Goal: Task Accomplishment & Management: Complete application form

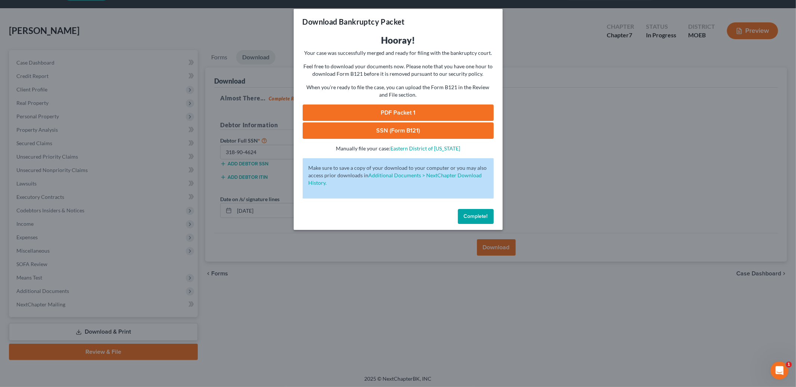
click at [467, 215] on span "Complete!" at bounding box center [476, 216] width 24 height 6
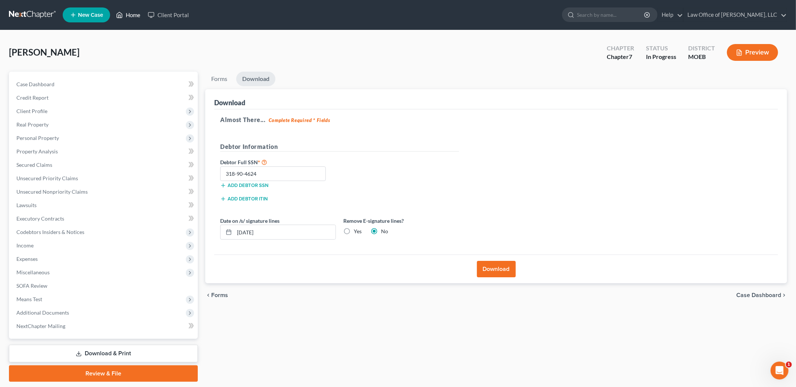
click at [129, 10] on link "Home" at bounding box center [128, 14] width 32 height 13
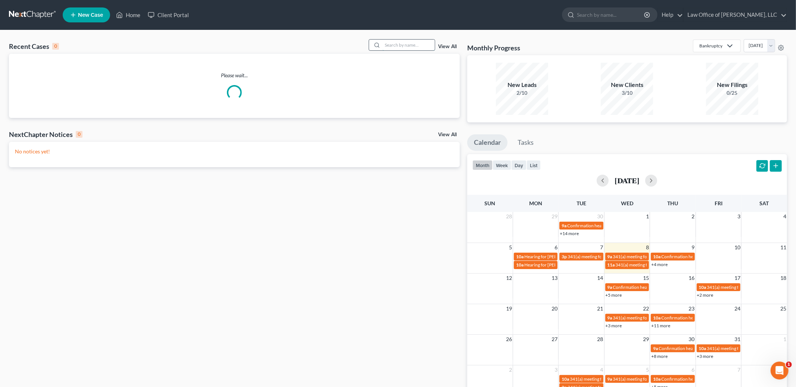
click at [407, 42] on input "search" at bounding box center [408, 45] width 52 height 11
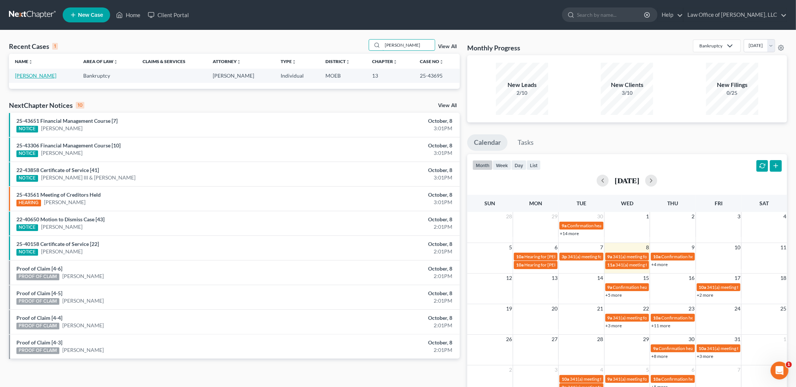
type input "[PERSON_NAME]"
click at [23, 74] on link "[PERSON_NAME]" at bounding box center [35, 75] width 41 height 6
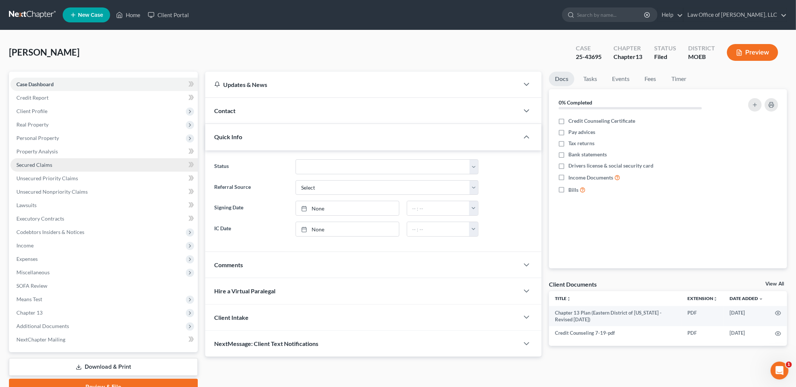
click at [41, 165] on span "Secured Claims" at bounding box center [34, 165] width 36 height 6
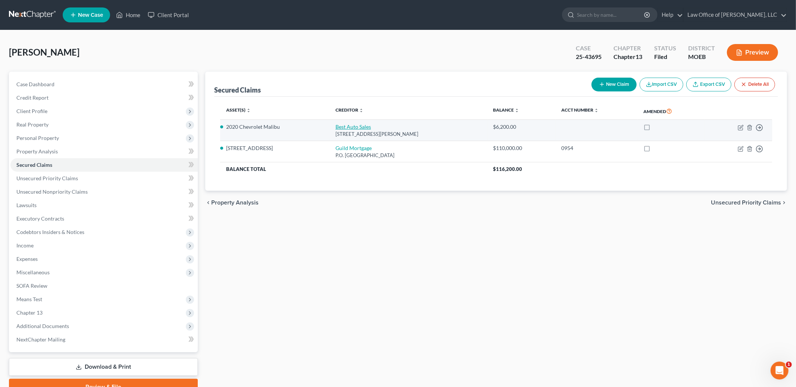
click at [347, 126] on link "Best Auto Sales" at bounding box center [352, 127] width 35 height 6
select select "26"
select select "0"
select select "3"
select select "0"
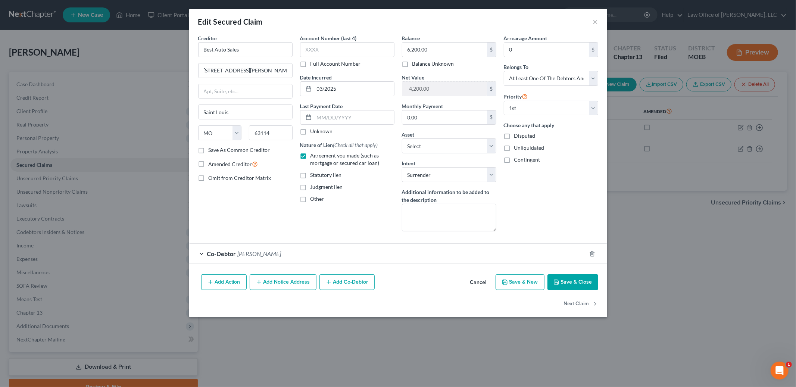
click at [568, 282] on button "Save & Close" at bounding box center [572, 282] width 51 height 16
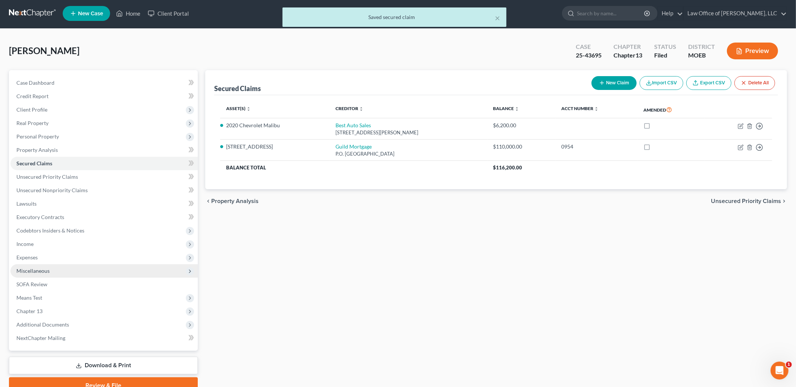
scroll to position [35, 0]
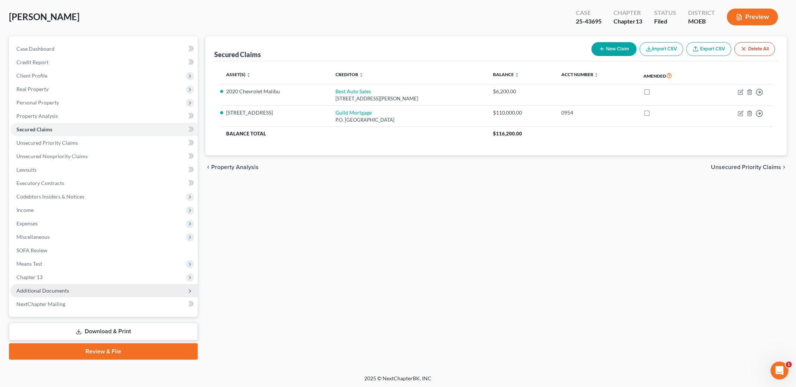
click at [50, 290] on span "Additional Documents" at bounding box center [42, 290] width 53 height 6
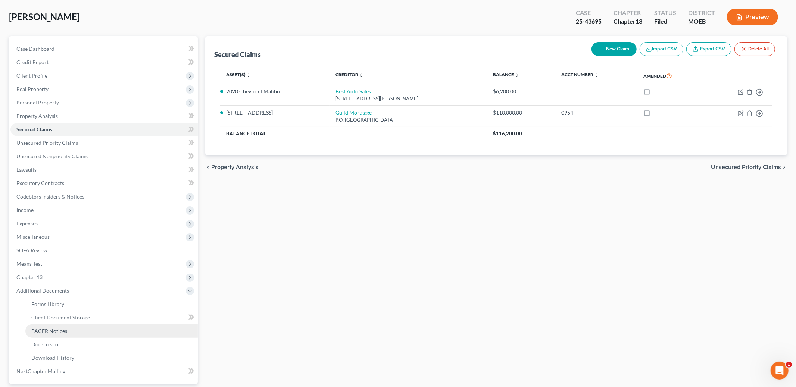
click at [66, 328] on span "PACER Notices" at bounding box center [49, 331] width 36 height 6
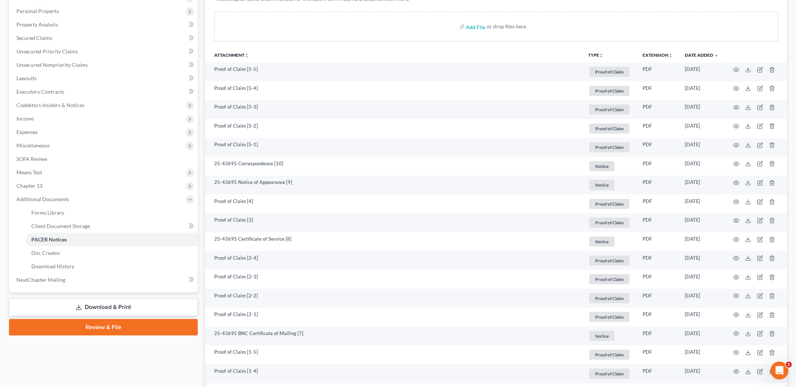
scroll to position [128, 0]
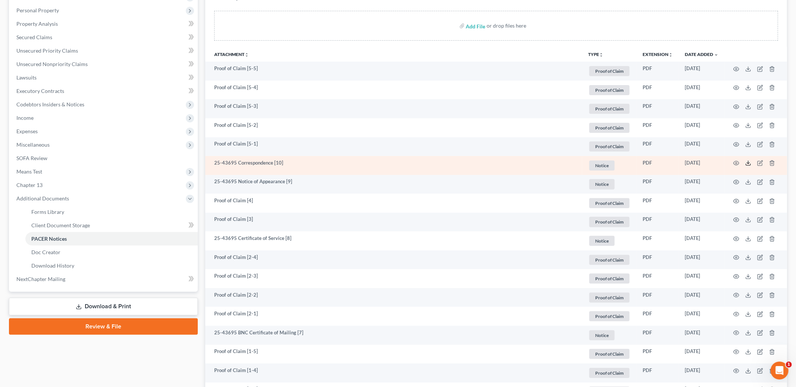
click at [747, 164] on icon at bounding box center [748, 163] width 6 height 6
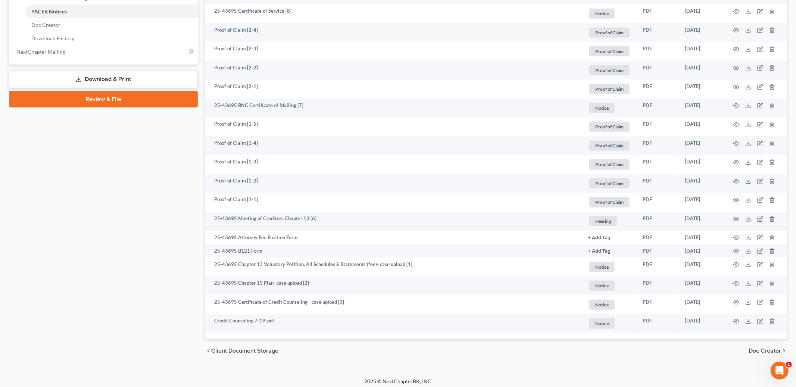
scroll to position [359, 0]
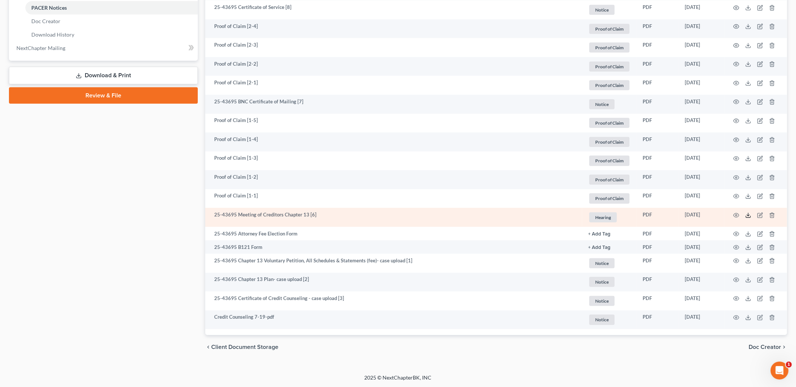
click at [748, 217] on icon at bounding box center [748, 216] width 4 height 1
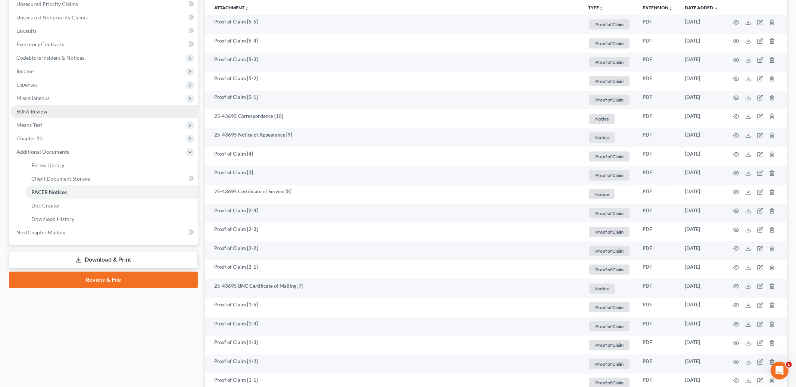
scroll to position [178, 0]
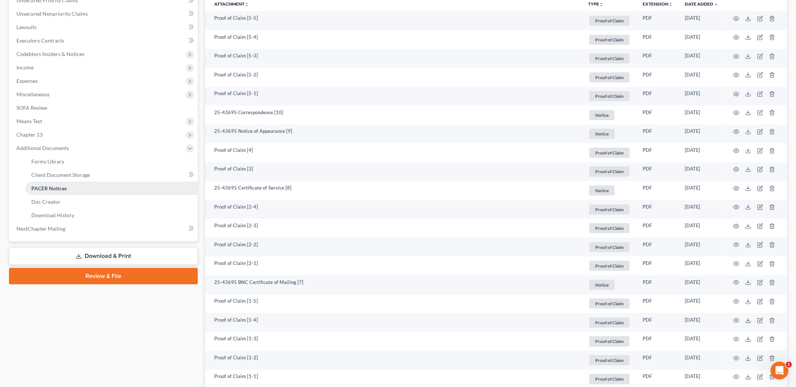
click at [65, 186] on span "PACER Notices" at bounding box center [48, 188] width 35 height 6
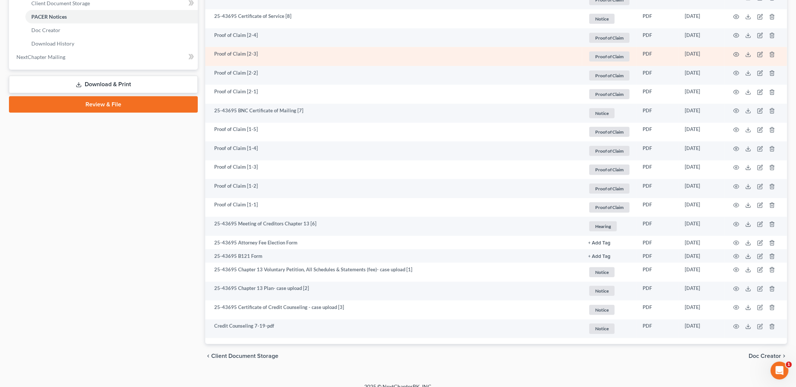
scroll to position [359, 0]
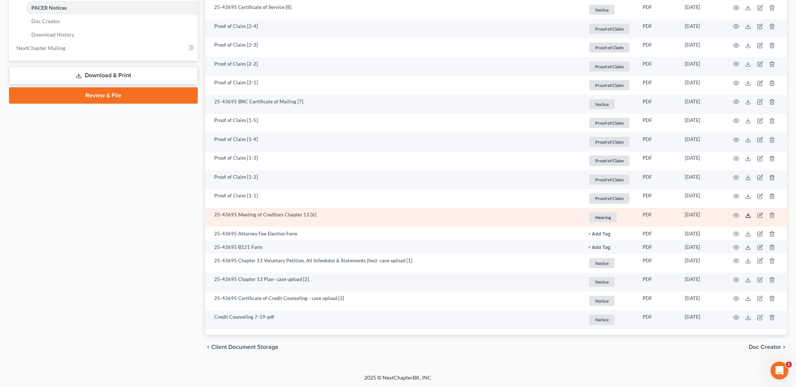
click at [748, 216] on line at bounding box center [748, 214] width 0 height 3
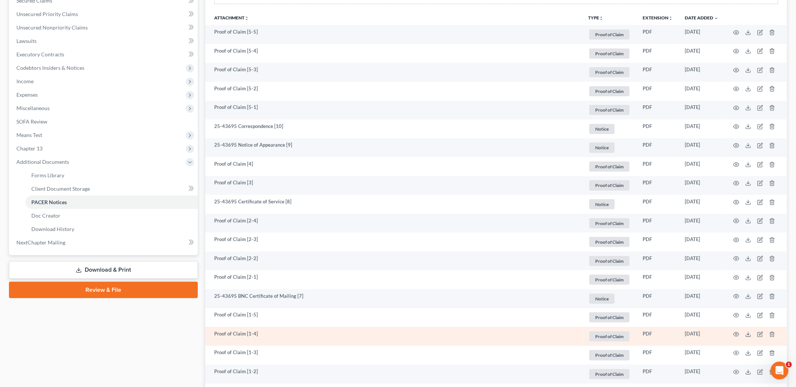
scroll to position [0, 0]
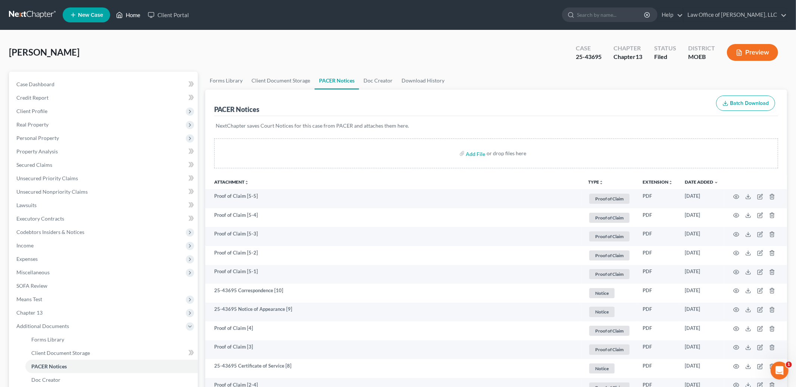
click at [130, 13] on link "Home" at bounding box center [128, 14] width 32 height 13
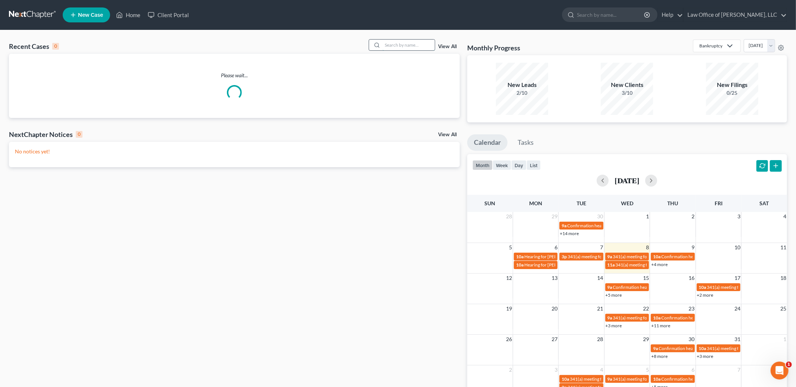
click at [401, 45] on input "search" at bounding box center [408, 45] width 52 height 11
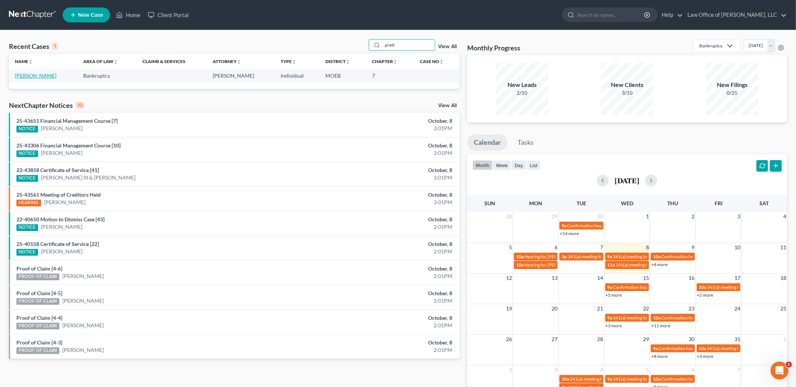
type input "prett"
click at [28, 76] on link "[PERSON_NAME]" at bounding box center [35, 75] width 41 height 6
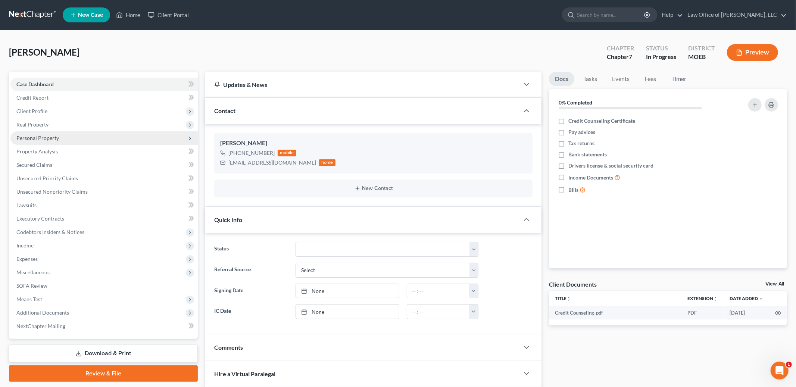
scroll to position [81, 0]
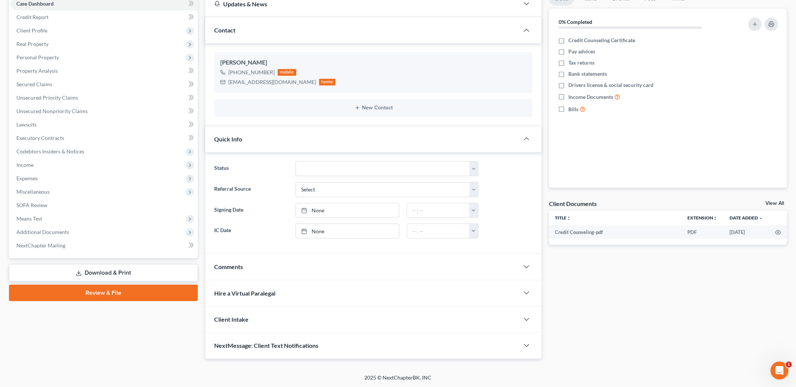
click at [88, 294] on link "Review & File" at bounding box center [103, 293] width 189 height 16
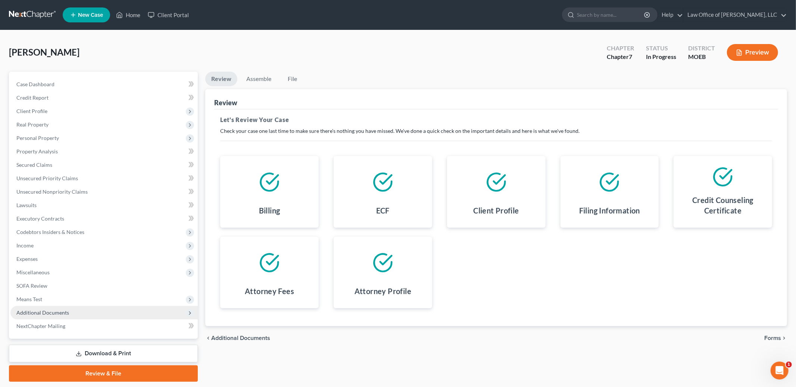
click at [62, 311] on span "Additional Documents" at bounding box center [42, 312] width 53 height 6
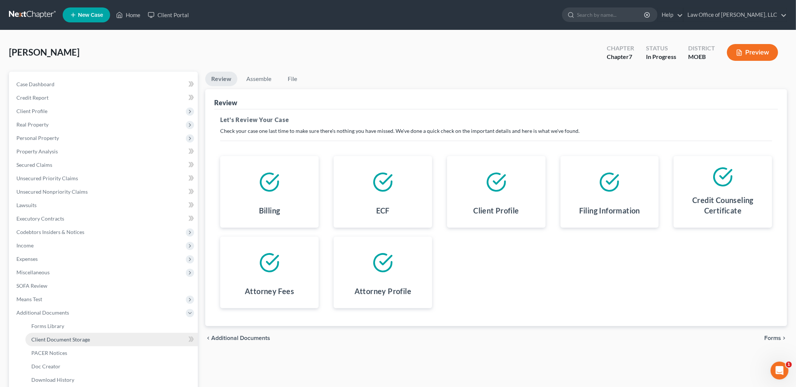
click at [68, 338] on span "Client Document Storage" at bounding box center [60, 339] width 59 height 6
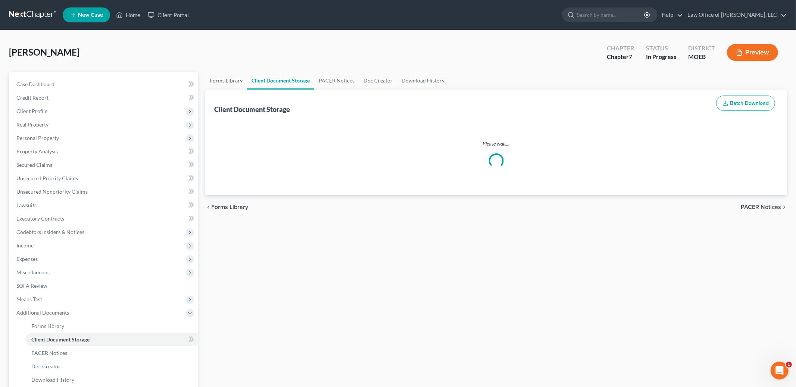
select select "9"
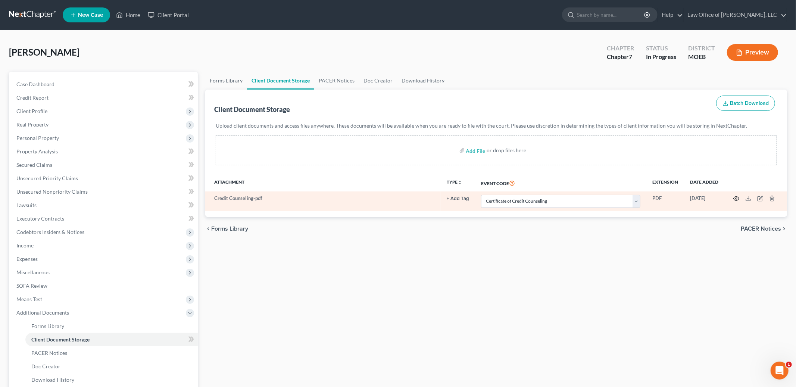
click at [735, 198] on icon "button" at bounding box center [736, 199] width 6 height 6
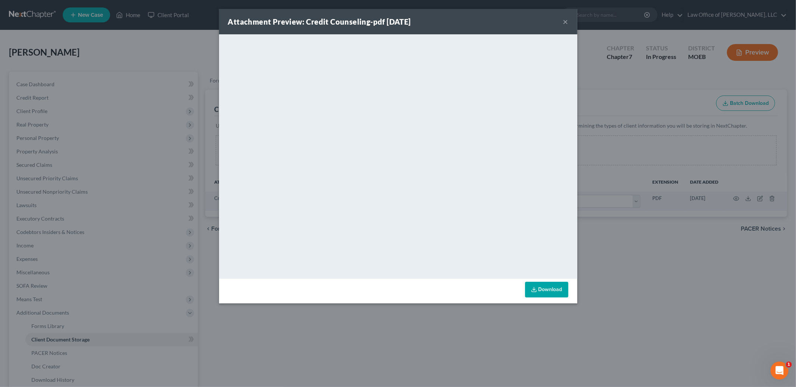
click at [565, 21] on button "×" at bounding box center [565, 21] width 5 height 9
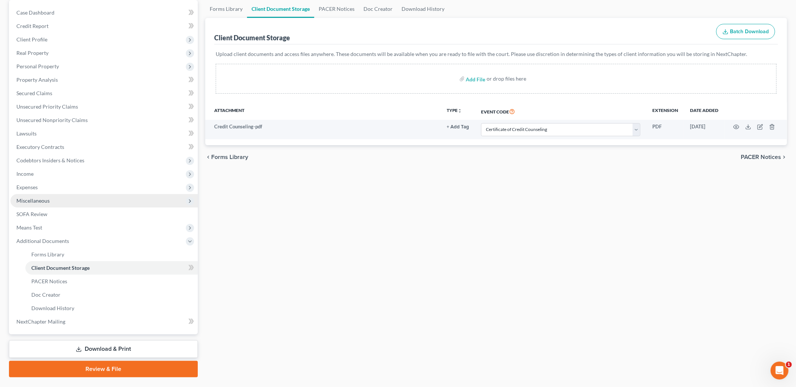
scroll to position [79, 0]
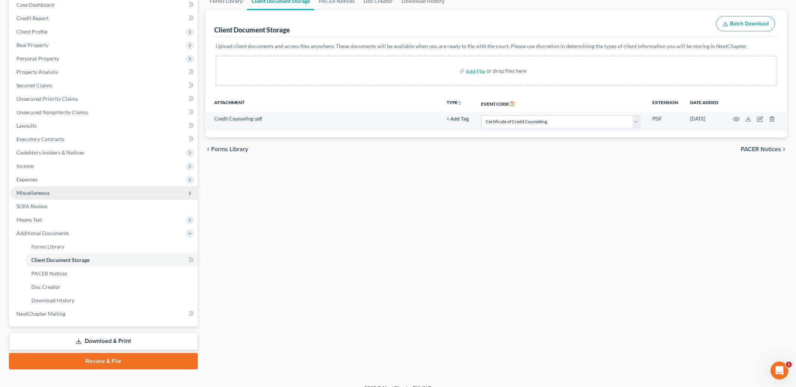
click at [44, 196] on span "Miscellaneous" at bounding box center [103, 192] width 187 height 13
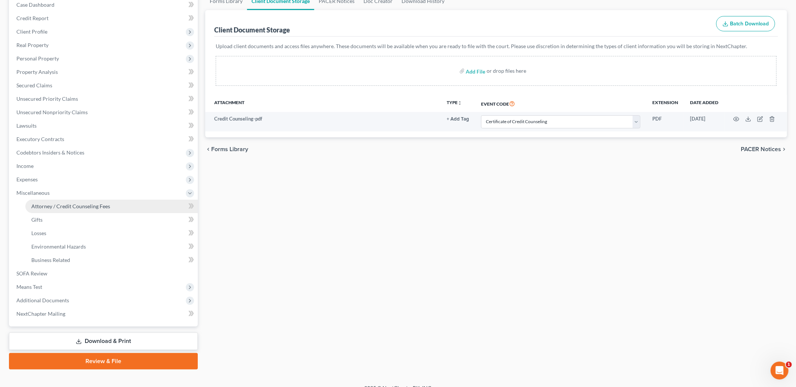
click at [50, 203] on span "Attorney / Credit Counseling Fees" at bounding box center [70, 206] width 79 height 6
select select "1"
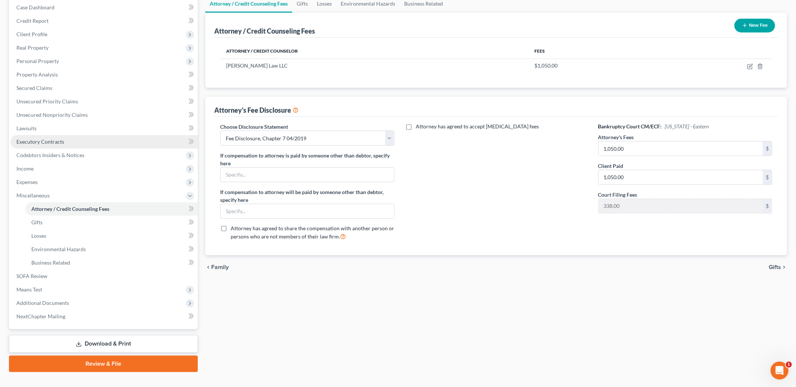
scroll to position [89, 0]
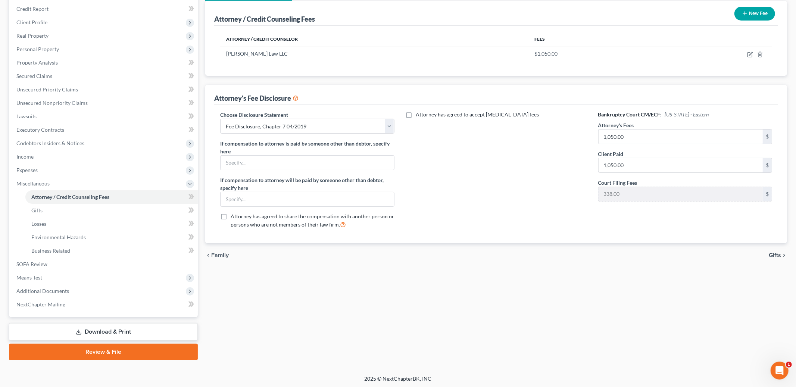
click at [118, 347] on link "Review & File" at bounding box center [103, 352] width 189 height 16
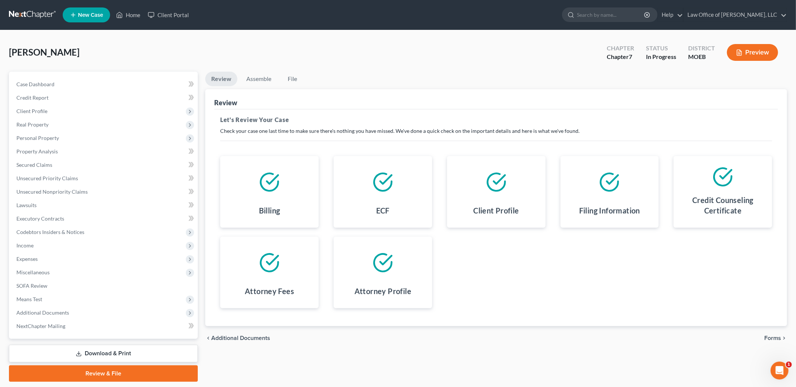
click at [778, 338] on span "Forms" at bounding box center [772, 338] width 17 height 6
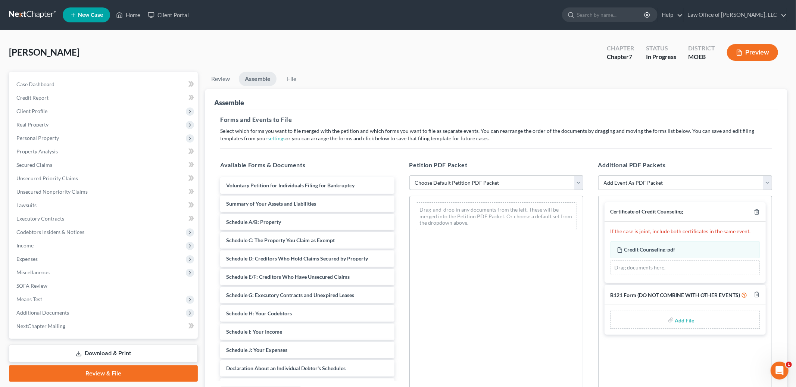
click at [510, 185] on select "Choose Default Petition PDF Packet Complete Bankruptcy Petition (all forms and …" at bounding box center [496, 182] width 174 height 15
select select "0"
click at [409, 175] on select "Choose Default Petition PDF Packet Complete Bankruptcy Petition (all forms and …" at bounding box center [496, 182] width 174 height 15
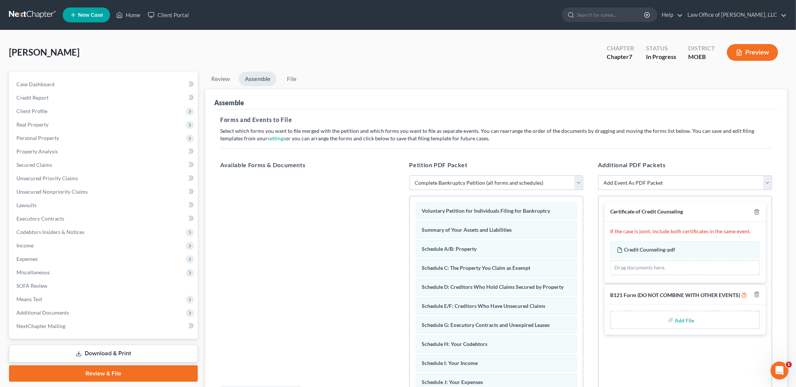
click at [679, 322] on input "file" at bounding box center [684, 319] width 18 height 13
type input "C:\fakepath\B121.pdf"
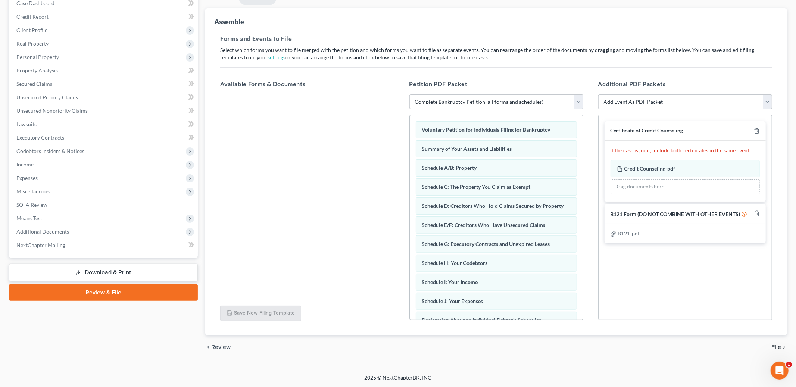
click at [776, 345] on span "File" at bounding box center [776, 347] width 10 height 6
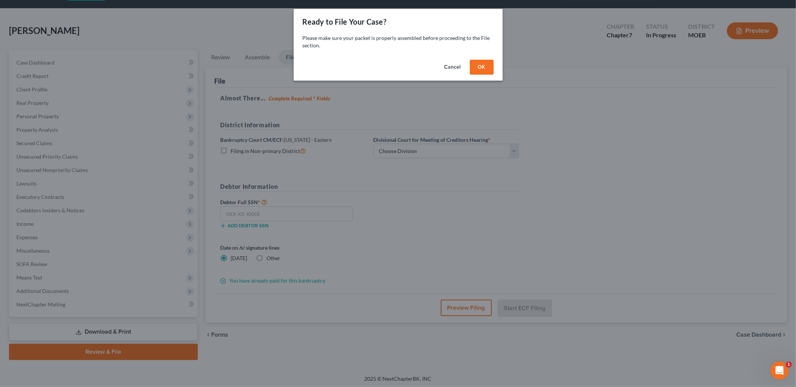
click at [476, 75] on div "Cancel OK" at bounding box center [398, 69] width 209 height 24
click at [478, 66] on button "OK" at bounding box center [482, 67] width 24 height 15
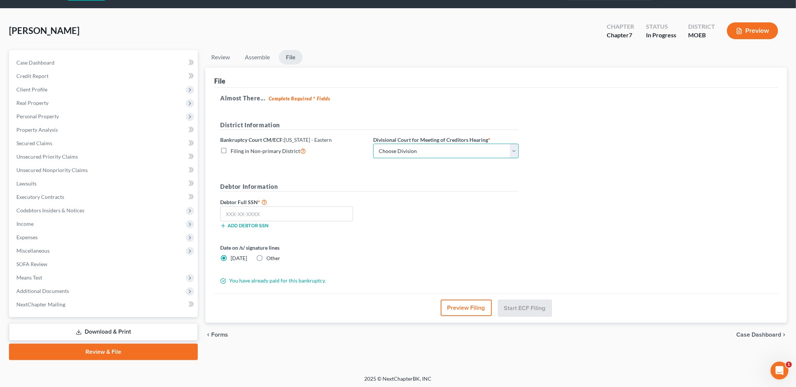
click at [406, 151] on select "Choose Division Cape Girardeau Hannibal [GEOGRAPHIC_DATA][PERSON_NAME]" at bounding box center [446, 151] width 146 height 15
select select "2"
click at [373, 144] on select "Choose Division Cape Girardeau Hannibal [GEOGRAPHIC_DATA][PERSON_NAME]" at bounding box center [446, 151] width 146 height 15
click at [307, 210] on input "text" at bounding box center [286, 213] width 133 height 15
type input "318-90-4624"
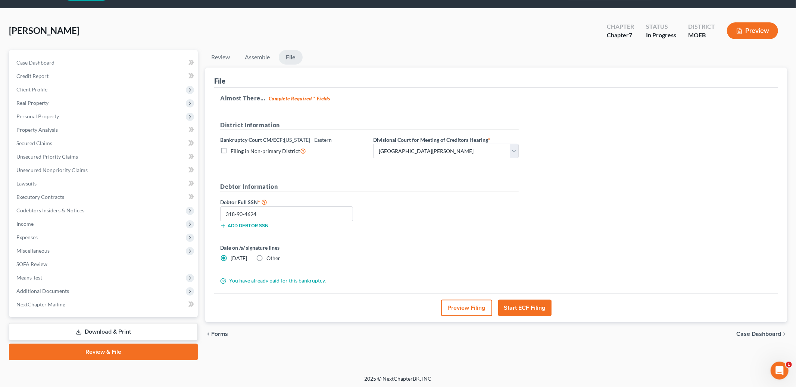
click at [509, 303] on button "Start ECF Filing" at bounding box center [524, 308] width 53 height 16
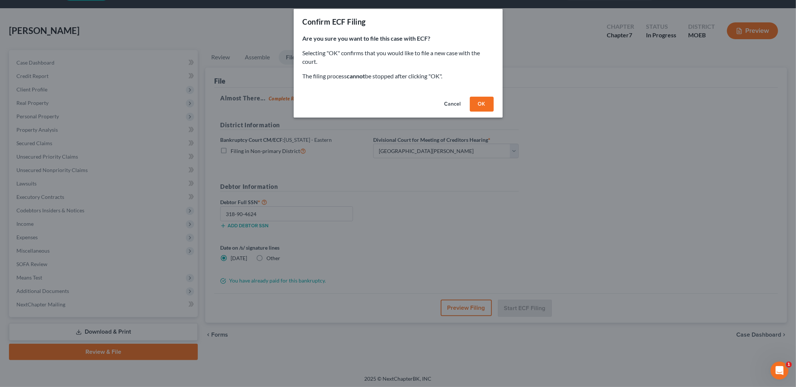
click at [485, 103] on button "OK" at bounding box center [482, 104] width 24 height 15
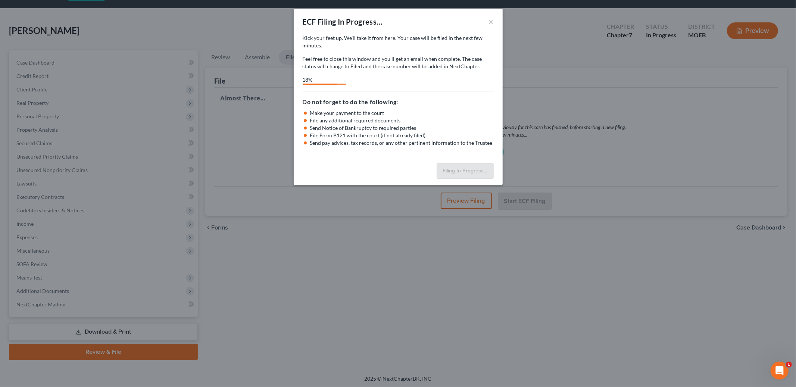
select select "2"
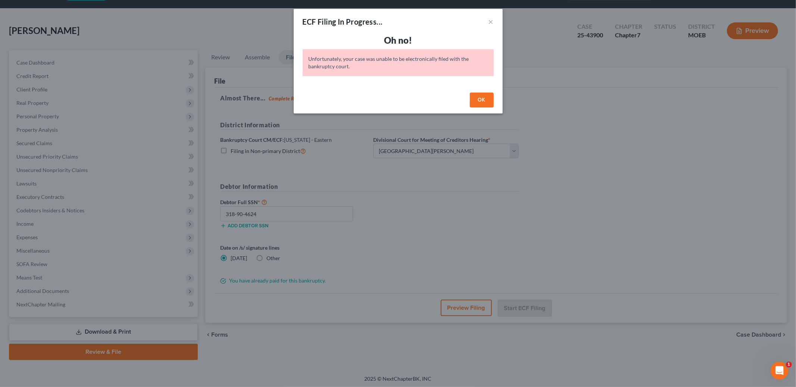
click at [473, 101] on button "OK" at bounding box center [482, 100] width 24 height 15
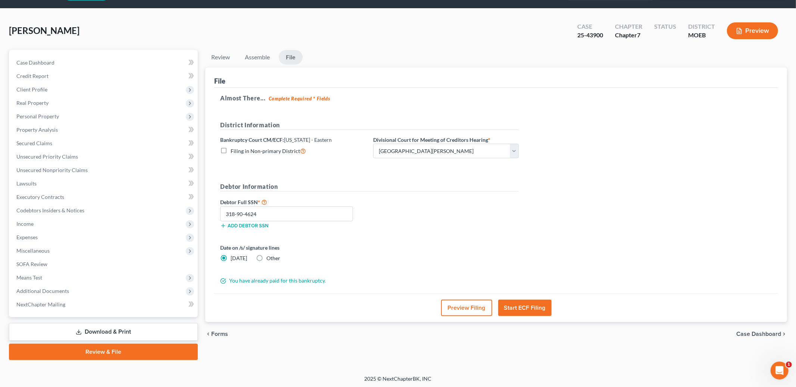
click at [516, 316] on div "Preview Filing Start ECF Filing" at bounding box center [496, 307] width 564 height 29
click at [516, 306] on button "Start ECF Filing" at bounding box center [524, 308] width 53 height 16
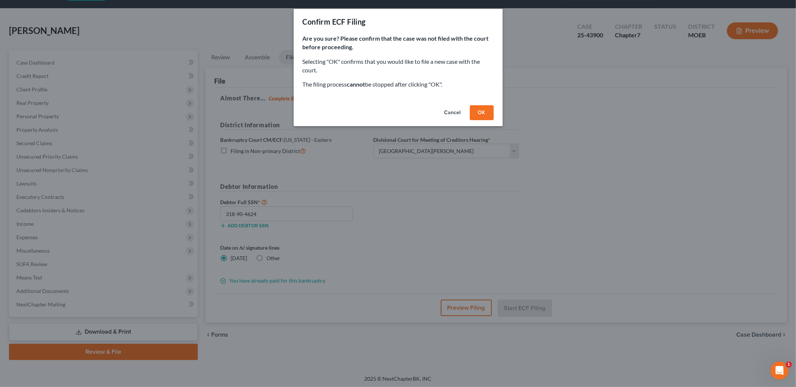
click at [482, 113] on button "OK" at bounding box center [482, 112] width 24 height 15
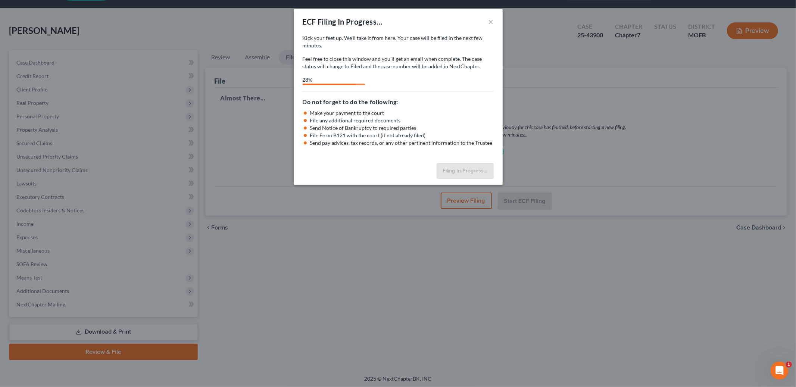
select select "2"
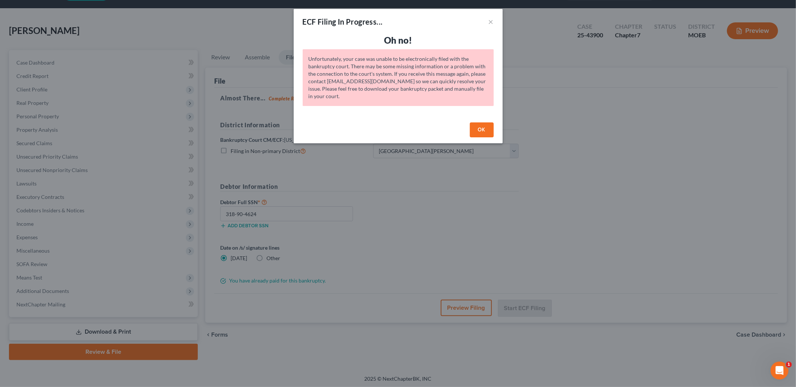
click at [482, 130] on button "OK" at bounding box center [482, 129] width 24 height 15
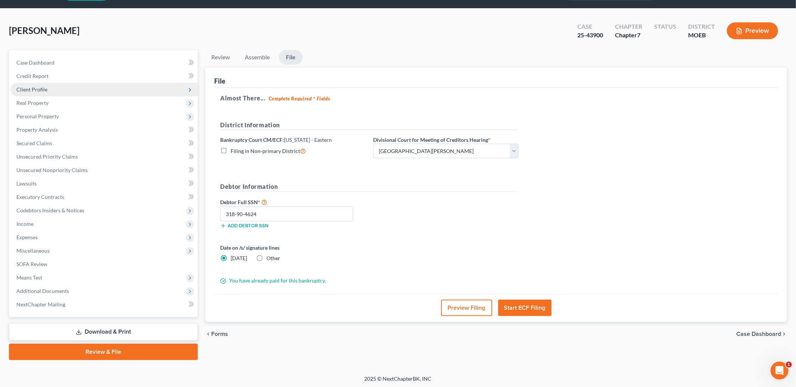
click at [40, 86] on span "Client Profile" at bounding box center [31, 89] width 31 height 6
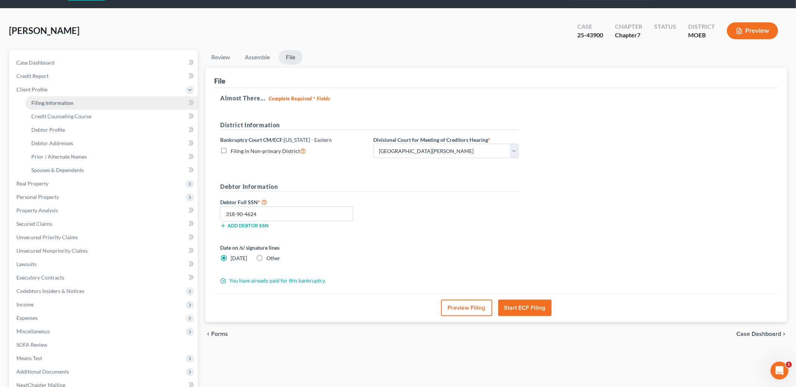
click at [47, 101] on span "Filing Information" at bounding box center [52, 103] width 42 height 6
select select "1"
select select "0"
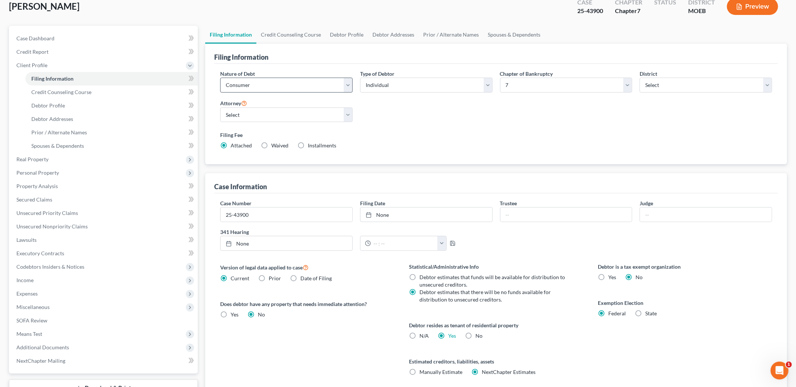
scroll to position [49, 0]
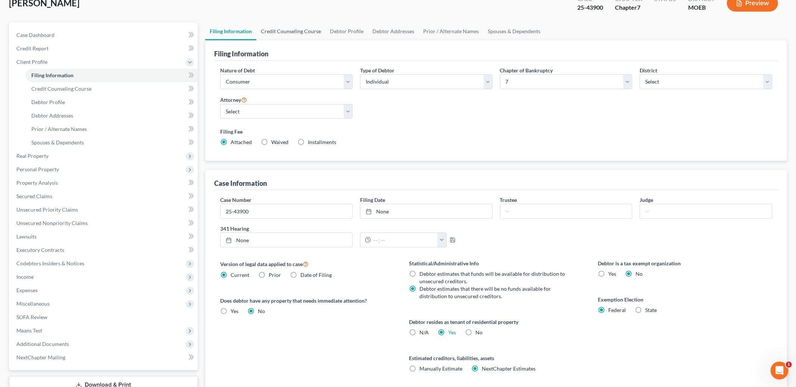
click at [278, 29] on link "Credit Counseling Course" at bounding box center [290, 31] width 69 height 18
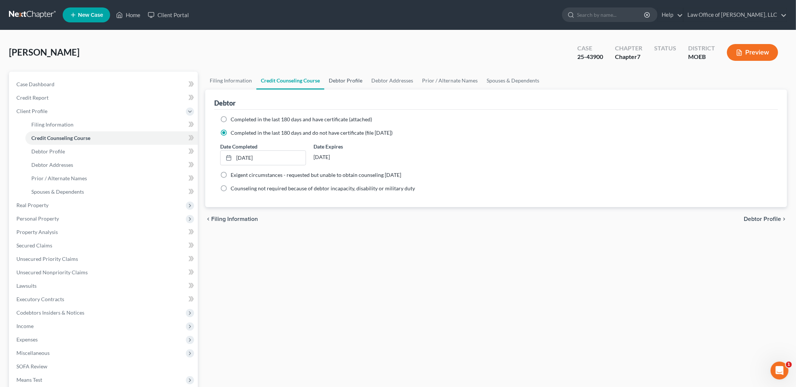
click at [342, 72] on link "Debtor Profile" at bounding box center [345, 81] width 43 height 18
select select "0"
select select "1"
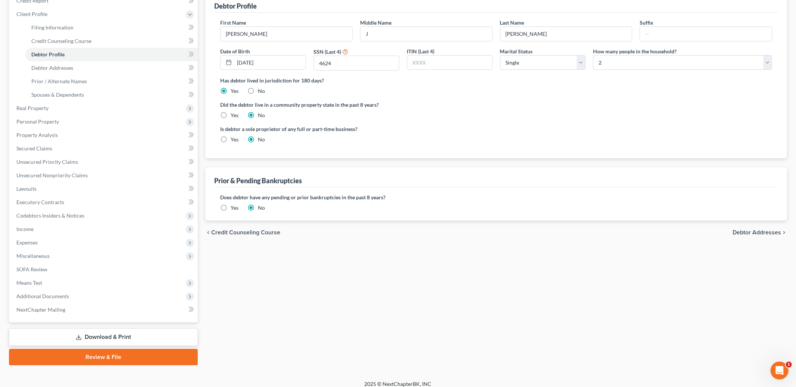
scroll to position [103, 0]
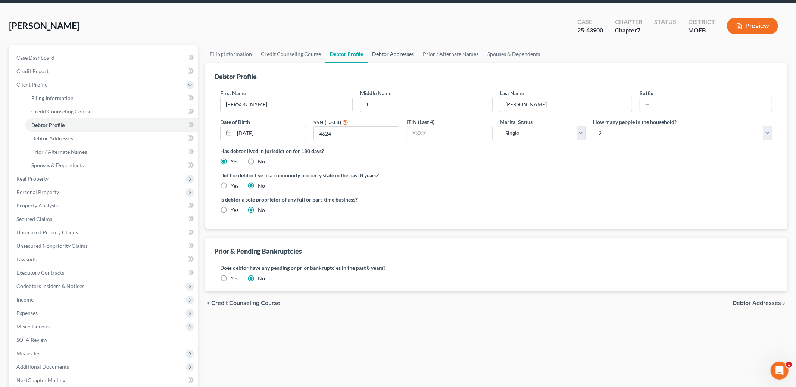
click at [382, 55] on link "Debtor Addresses" at bounding box center [393, 54] width 51 height 18
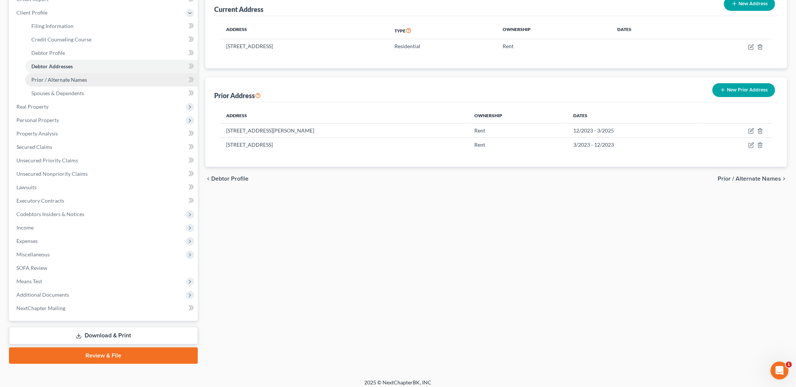
scroll to position [103, 0]
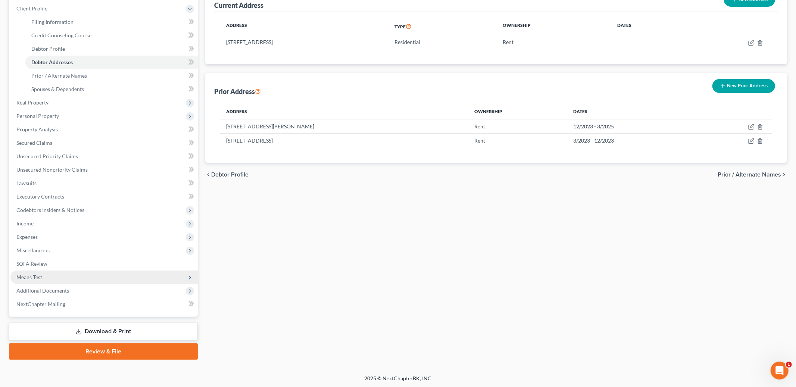
click at [39, 276] on span "Means Test" at bounding box center [29, 277] width 26 height 6
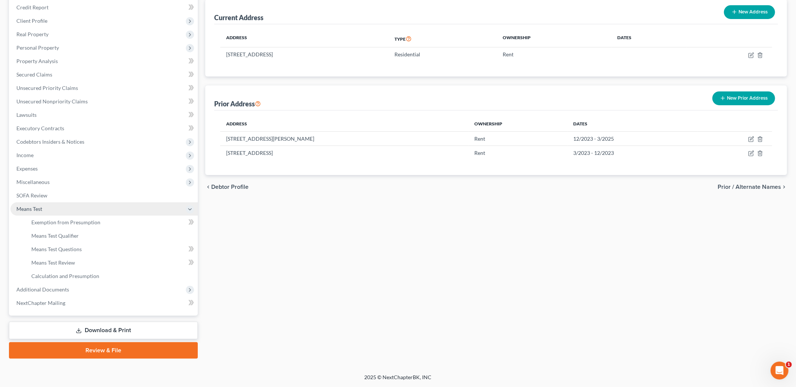
scroll to position [89, 0]
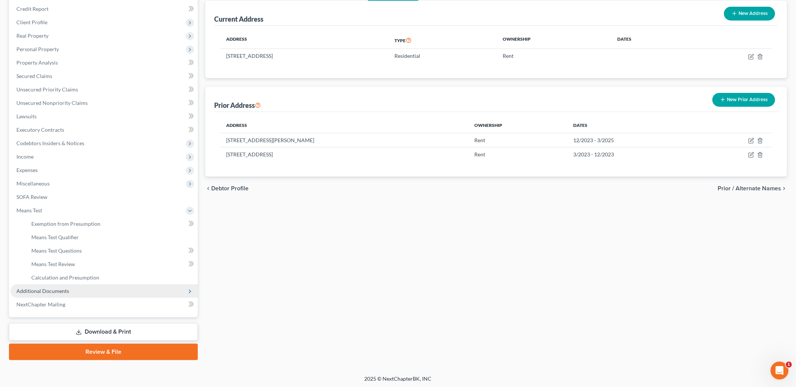
click at [47, 291] on span "Additional Documents" at bounding box center [42, 291] width 53 height 6
click at [101, 350] on link "Review & File" at bounding box center [103, 352] width 189 height 16
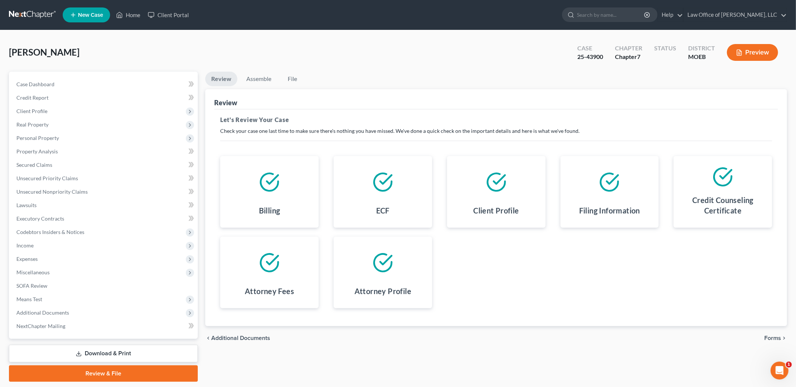
click at [775, 335] on span "Forms" at bounding box center [772, 338] width 17 height 6
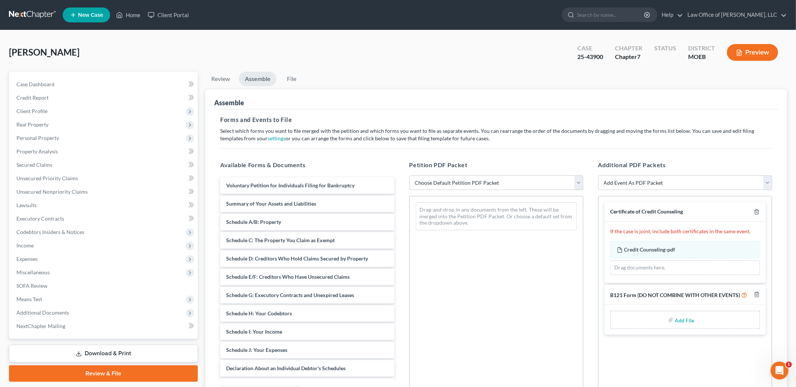
click at [510, 182] on select "Choose Default Petition PDF Packet Complete Bankruptcy Petition (all forms and …" at bounding box center [496, 182] width 174 height 15
select select "0"
click at [409, 175] on select "Choose Default Petition PDF Packet Complete Bankruptcy Petition (all forms and …" at bounding box center [496, 182] width 174 height 15
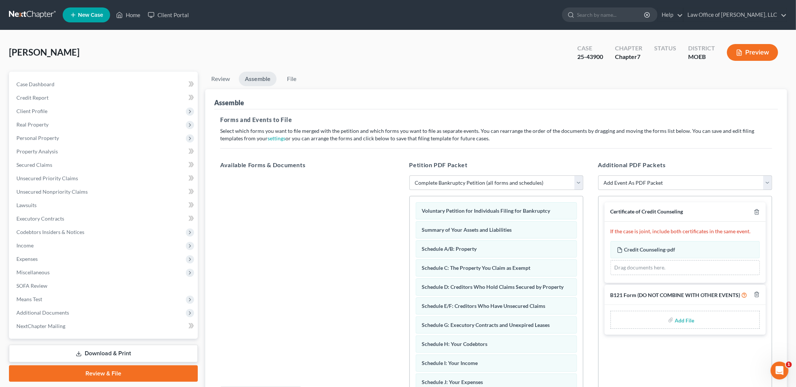
click at [685, 315] on input "file" at bounding box center [684, 319] width 18 height 13
type input "C:\fakepath\B121.pdf"
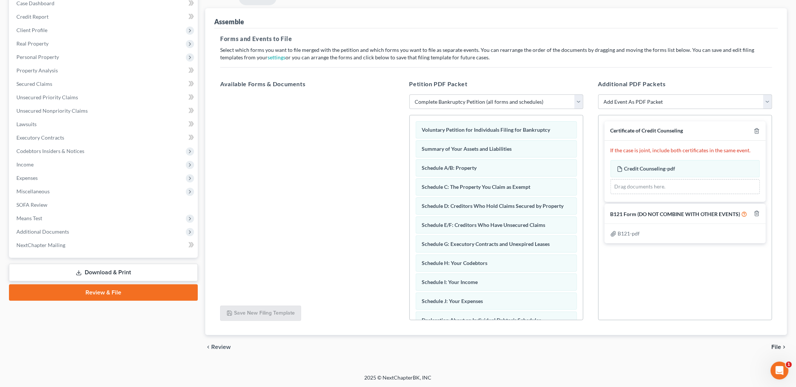
click at [774, 344] on span "File" at bounding box center [776, 347] width 10 height 6
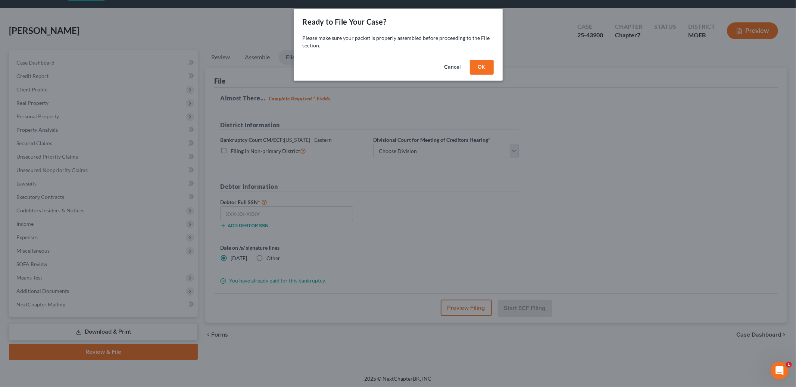
click at [485, 58] on div "Cancel OK" at bounding box center [398, 69] width 209 height 24
click at [474, 66] on button "OK" at bounding box center [482, 67] width 24 height 15
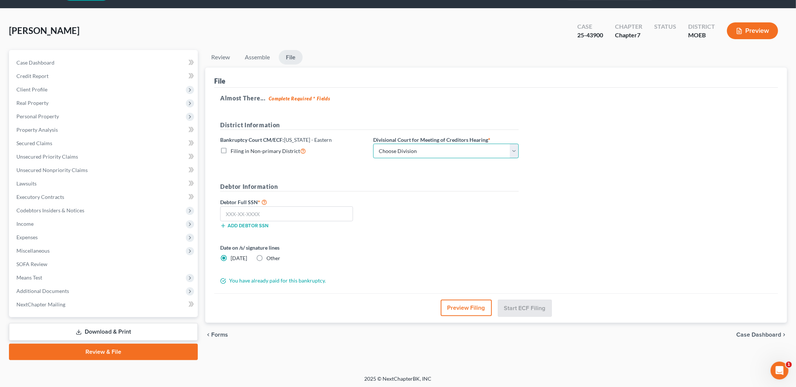
click at [450, 149] on select "Choose Division Cape Girardeau Hannibal [GEOGRAPHIC_DATA][PERSON_NAME]" at bounding box center [446, 151] width 146 height 15
select select "2"
click at [373, 144] on select "Choose Division Cape Girardeau Hannibal [GEOGRAPHIC_DATA][PERSON_NAME]" at bounding box center [446, 151] width 146 height 15
click at [304, 213] on input "text" at bounding box center [286, 213] width 133 height 15
type input "318-90-4624"
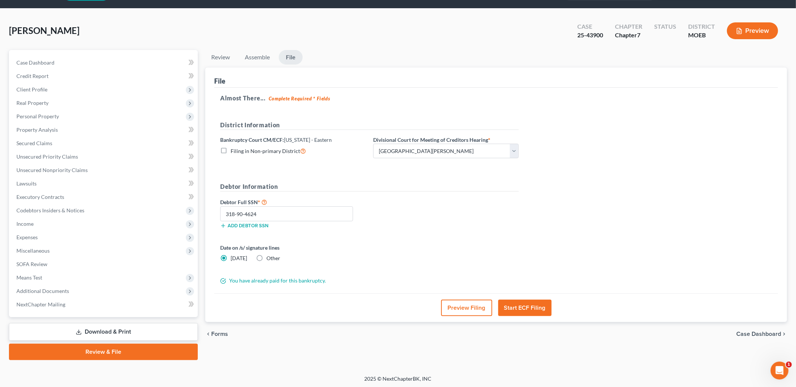
click at [524, 306] on button "Start ECF Filing" at bounding box center [524, 308] width 53 height 16
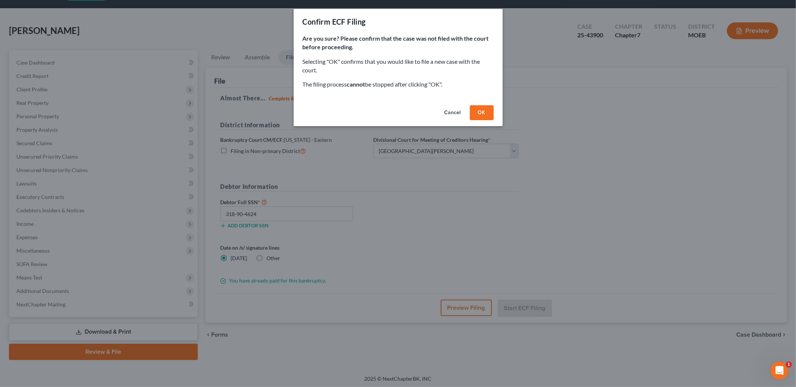
click at [483, 113] on button "OK" at bounding box center [482, 112] width 24 height 15
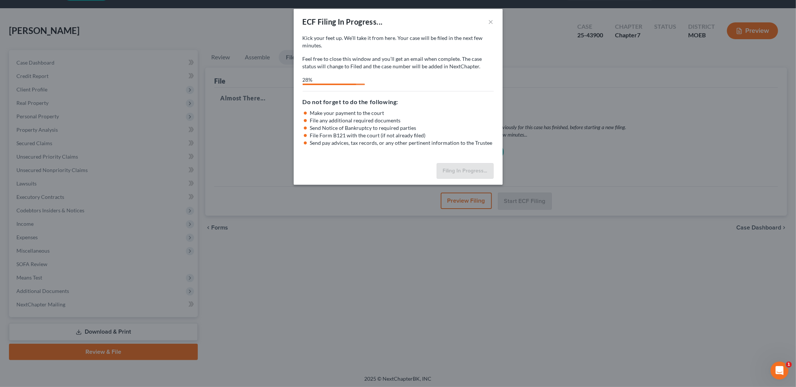
select select "2"
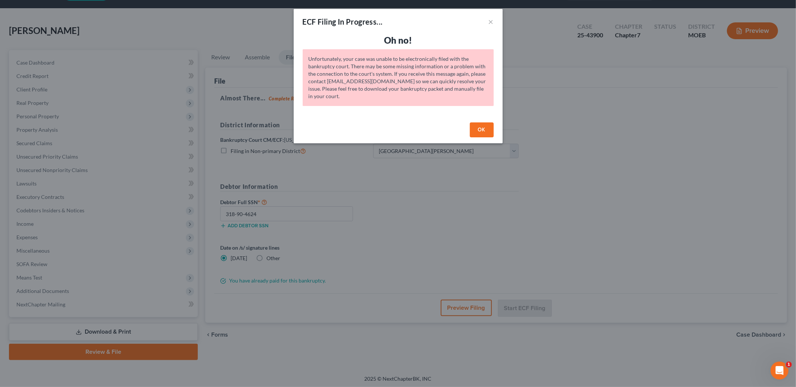
click at [482, 129] on button "OK" at bounding box center [482, 129] width 24 height 15
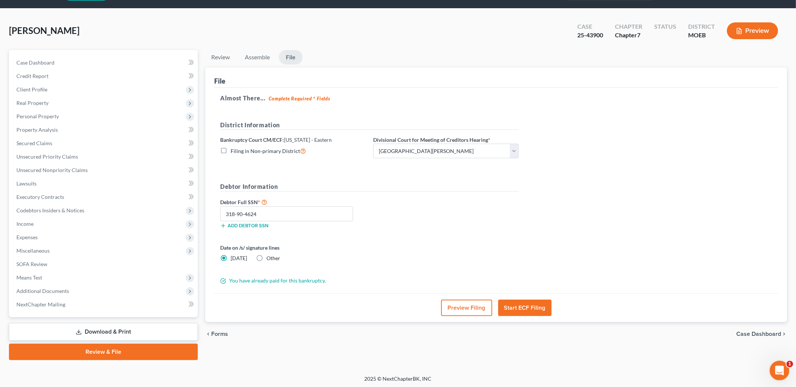
click at [781, 370] on icon "Open Intercom Messenger" at bounding box center [778, 369] width 12 height 12
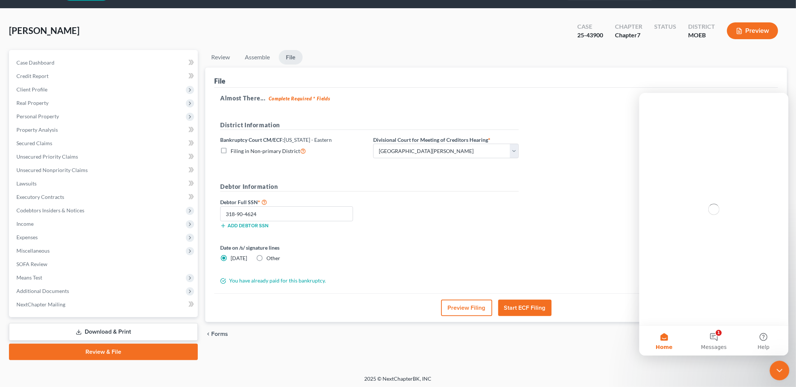
scroll to position [0, 0]
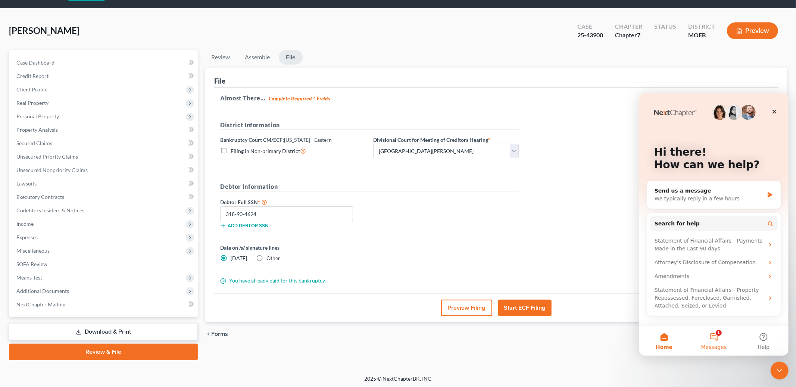
click at [712, 330] on button "1 Messages" at bounding box center [713, 340] width 50 height 30
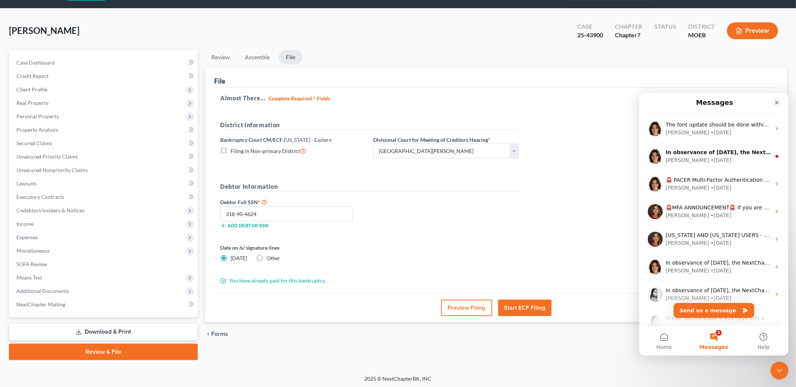
scroll to position [93, 0]
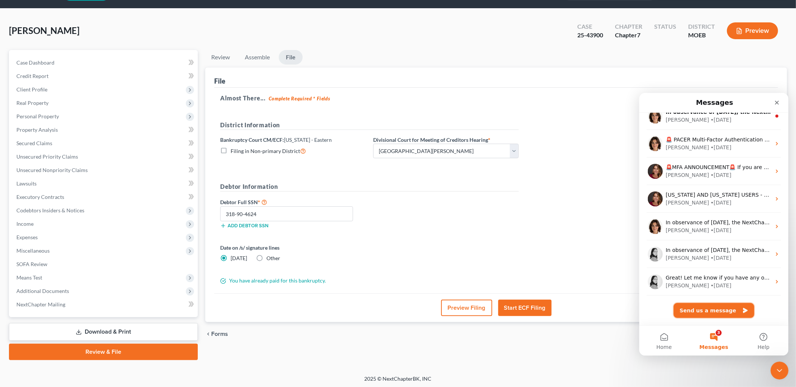
click at [694, 312] on button "Send us a message" at bounding box center [713, 310] width 81 height 15
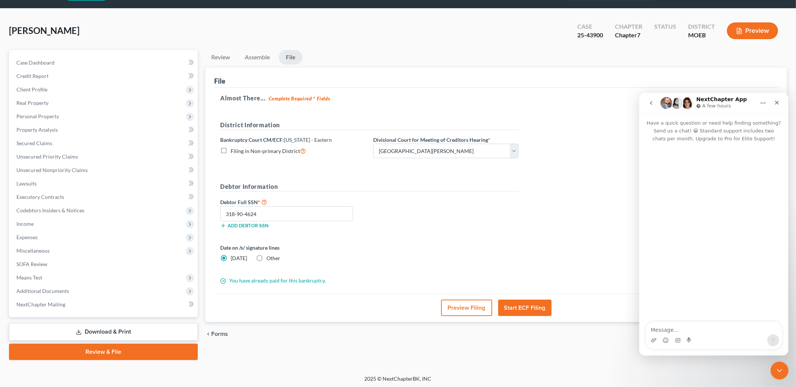
scroll to position [63, 0]
click at [675, 328] on textarea "Message…" at bounding box center [713, 327] width 137 height 13
type textarea "I am trying to file [PERSON_NAME] and it keeps failing"
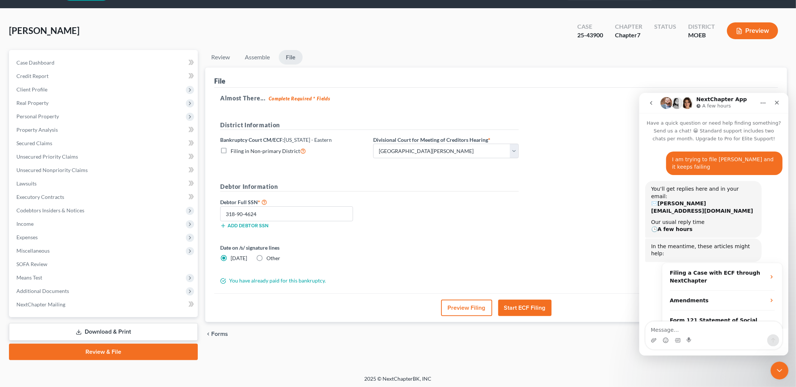
scroll to position [34, 0]
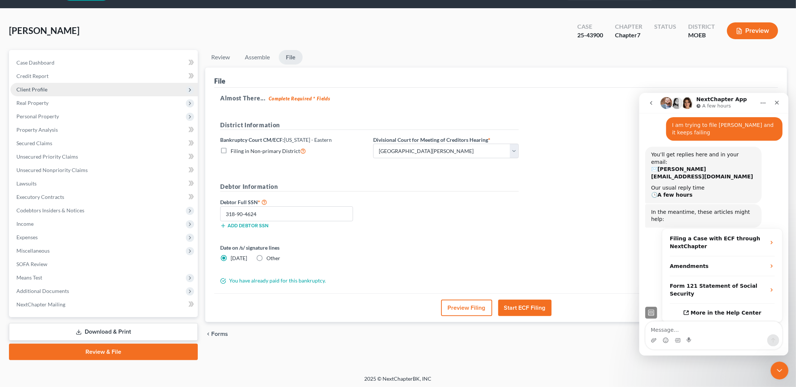
click at [71, 90] on span "Client Profile" at bounding box center [103, 89] width 187 height 13
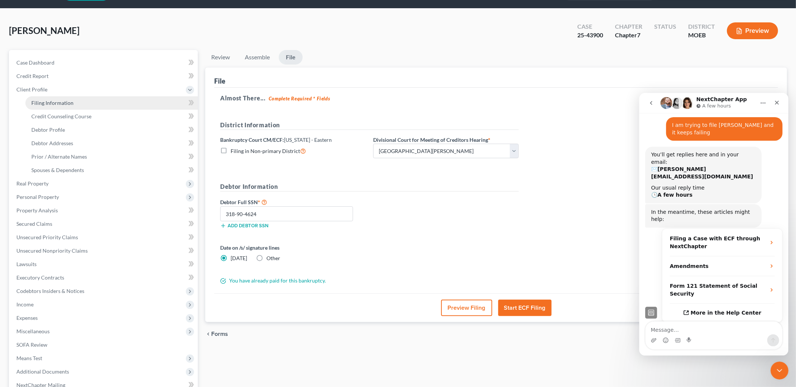
click at [71, 100] on span "Filing Information" at bounding box center [52, 103] width 42 height 6
select select "1"
select select "0"
select select "45"
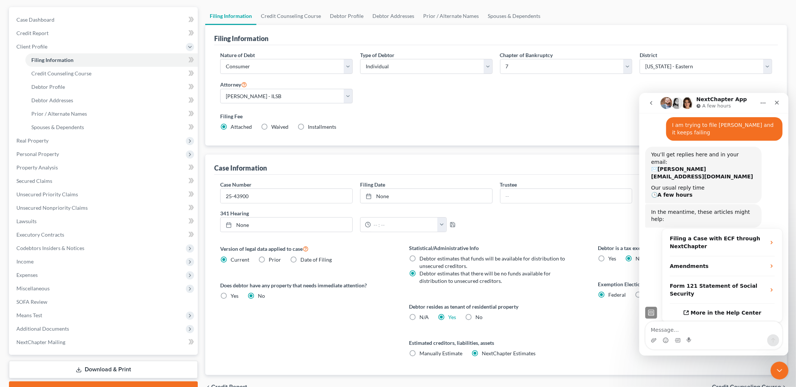
scroll to position [104, 0]
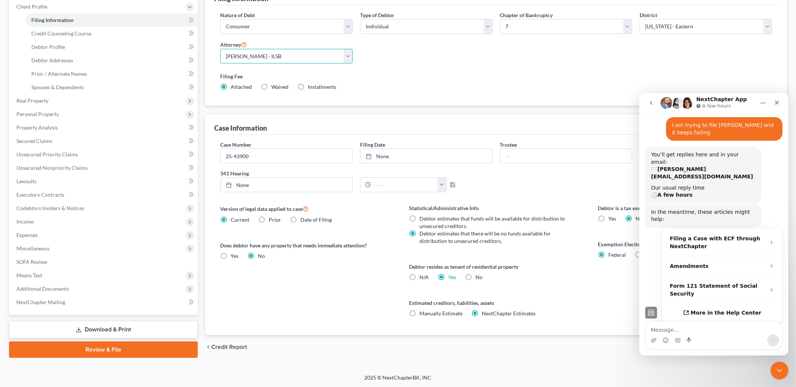
click at [351, 55] on select "Select [PERSON_NAME] - MOEB [PERSON_NAME] - ILSB [PERSON_NAME]" at bounding box center [286, 56] width 132 height 15
select select "0"
click at [220, 49] on select "Select [PERSON_NAME] - MOEB [PERSON_NAME] - ILSB [PERSON_NAME]" at bounding box center [286, 56] width 132 height 15
click at [89, 351] on link "Review & File" at bounding box center [103, 349] width 189 height 16
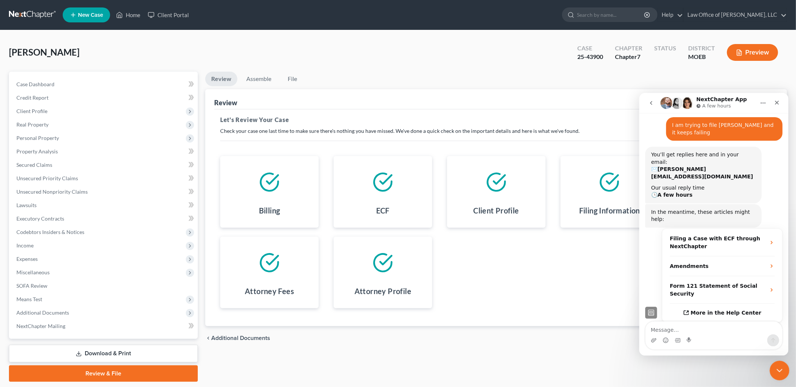
click at [780, 372] on icon "Close Intercom Messenger" at bounding box center [778, 369] width 9 height 9
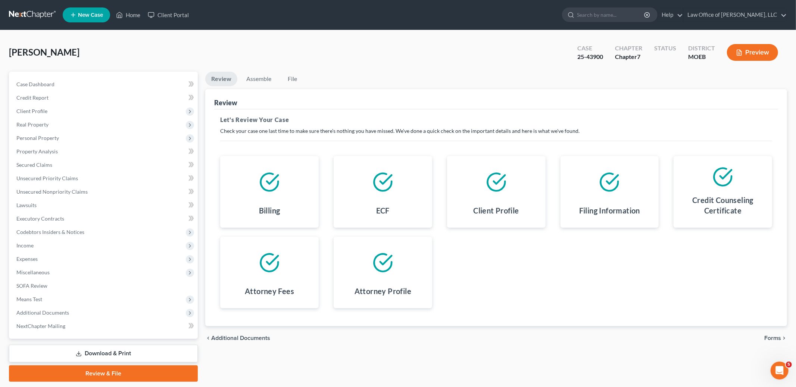
scroll to position [46, 0]
click at [774, 340] on span "Forms" at bounding box center [772, 338] width 17 height 6
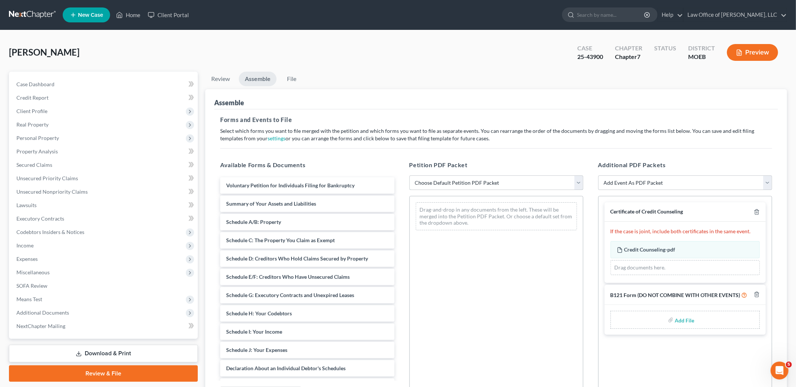
click at [528, 182] on select "Choose Default Petition PDF Packet Complete Bankruptcy Petition (all forms and …" at bounding box center [496, 182] width 174 height 15
select select "0"
click at [409, 175] on select "Choose Default Petition PDF Packet Complete Bankruptcy Petition (all forms and …" at bounding box center [496, 182] width 174 height 15
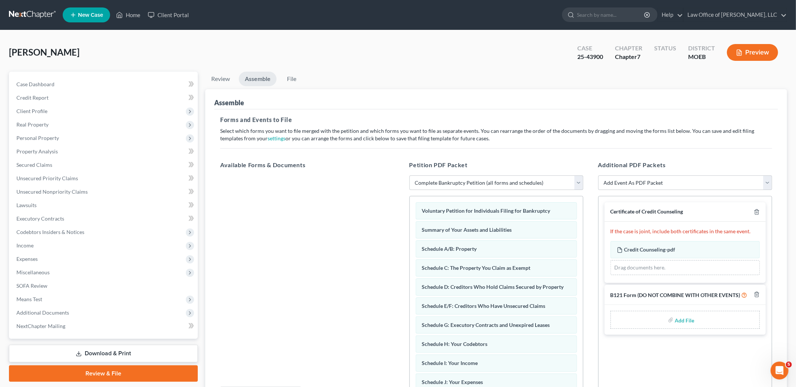
click at [679, 325] on input "file" at bounding box center [684, 319] width 18 height 13
type input "C:\fakepath\B121.pdf"
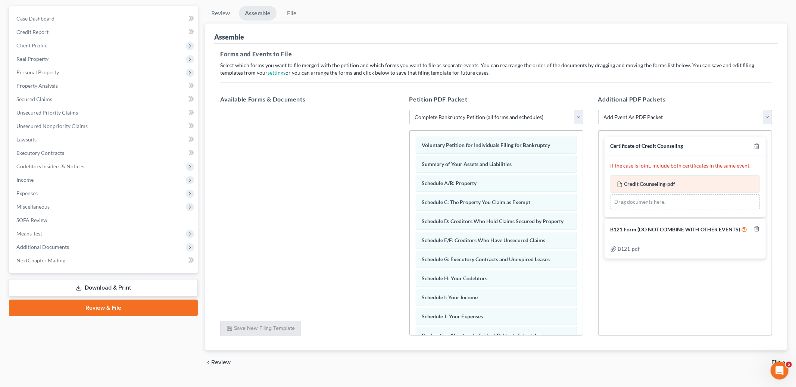
scroll to position [81, 0]
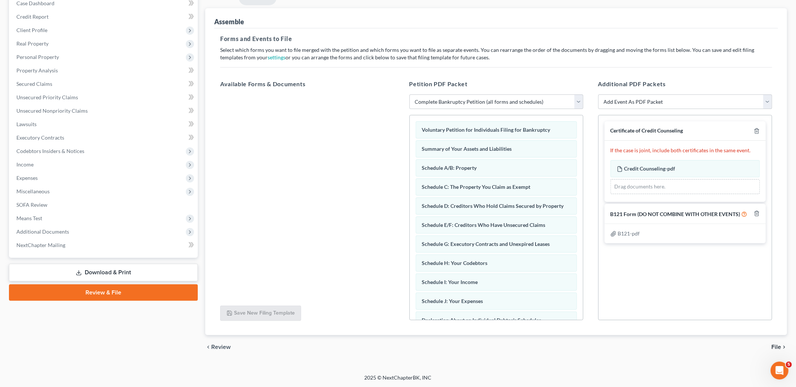
click at [778, 344] on span "File" at bounding box center [776, 347] width 10 height 6
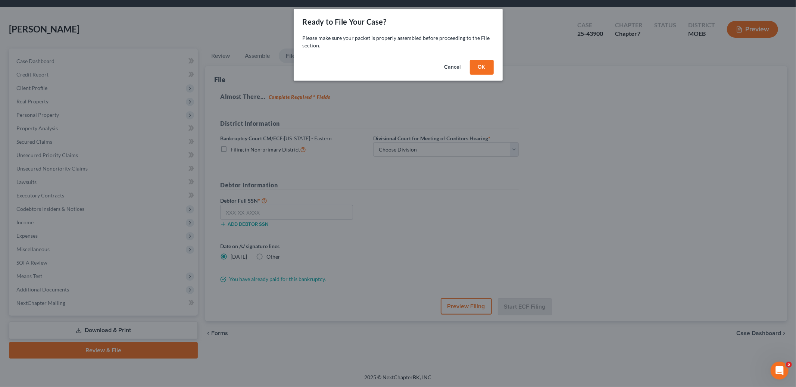
scroll to position [22, 0]
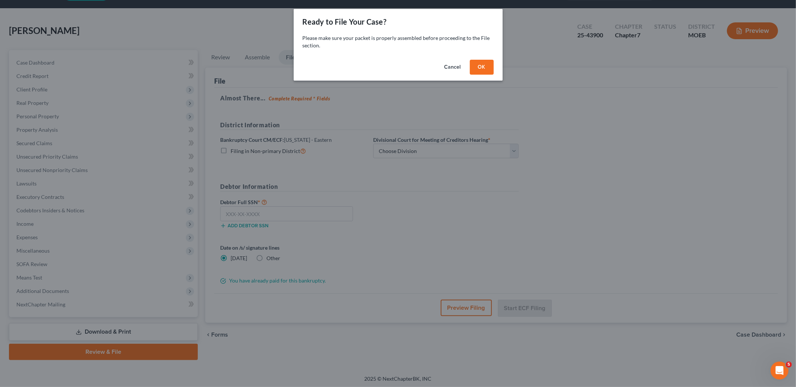
click at [475, 68] on button "OK" at bounding box center [482, 67] width 24 height 15
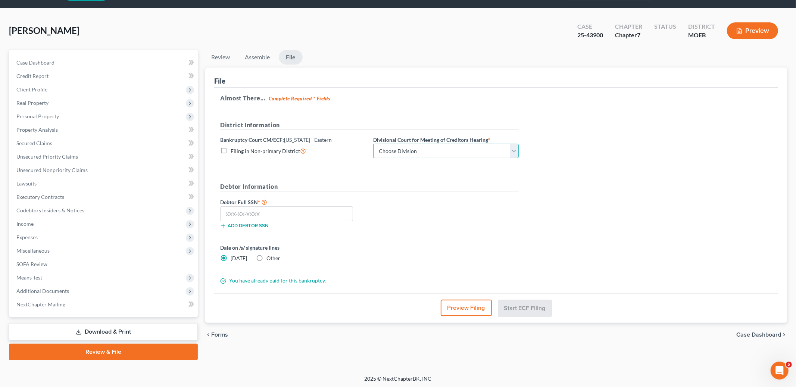
click at [429, 151] on select "Choose Division Cape Girardeau Hannibal [GEOGRAPHIC_DATA][PERSON_NAME]" at bounding box center [446, 151] width 146 height 15
select select "2"
click at [373, 144] on select "Choose Division Cape Girardeau Hannibal [GEOGRAPHIC_DATA][PERSON_NAME]" at bounding box center [446, 151] width 146 height 15
click at [300, 212] on input "text" at bounding box center [286, 213] width 133 height 15
type input "318-90-4324"
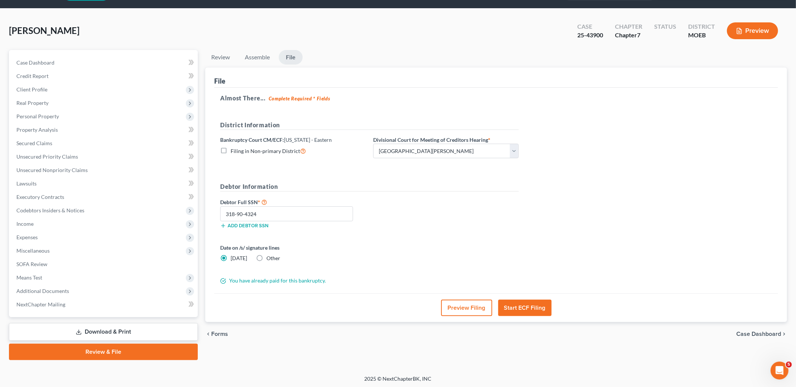
click at [500, 303] on button "Start ECF Filing" at bounding box center [524, 308] width 53 height 16
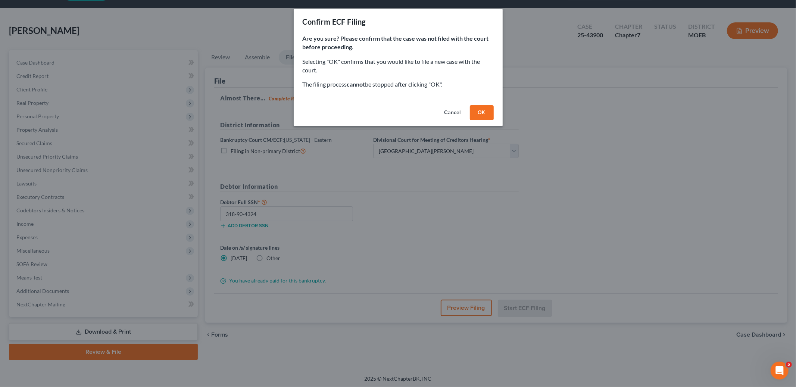
click at [488, 116] on button "OK" at bounding box center [482, 112] width 24 height 15
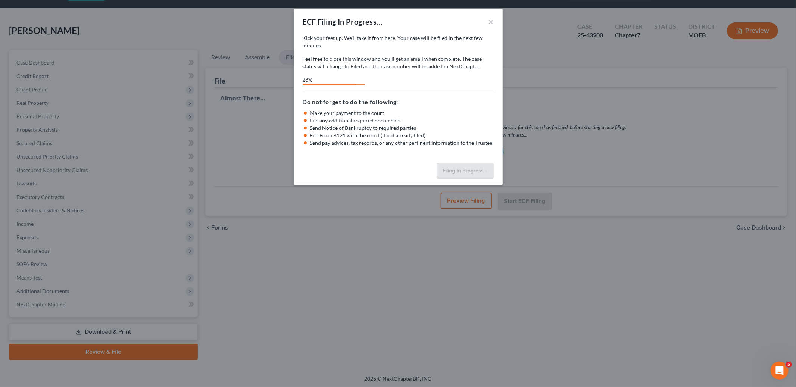
select select "2"
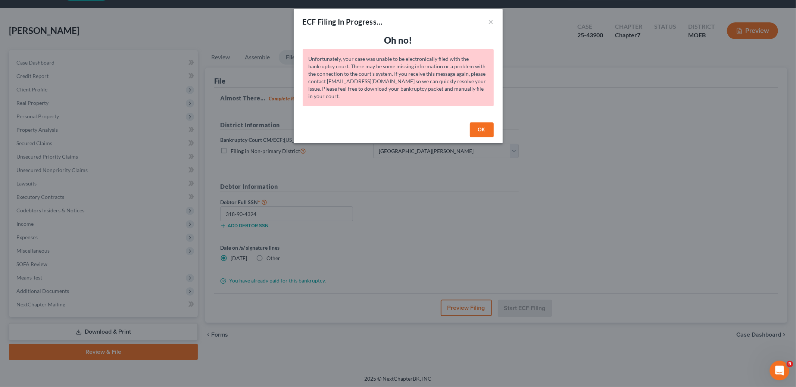
click at [775, 371] on icon "Open Intercom Messenger" at bounding box center [778, 369] width 12 height 12
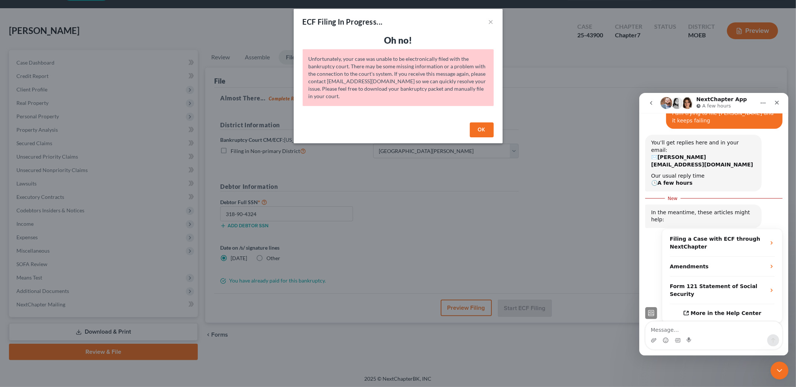
scroll to position [37, 0]
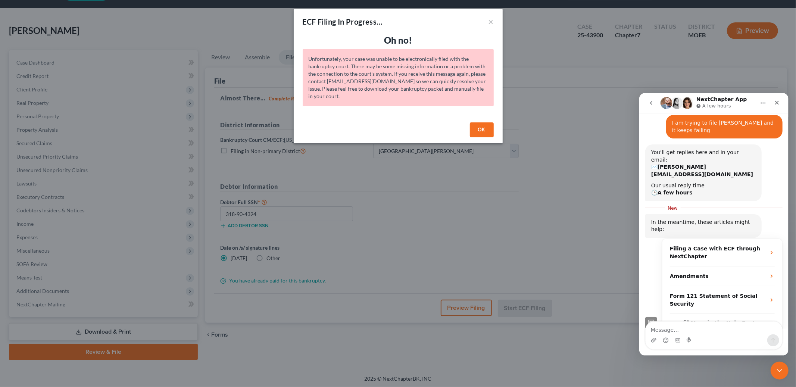
click at [487, 129] on button "OK" at bounding box center [482, 129] width 24 height 15
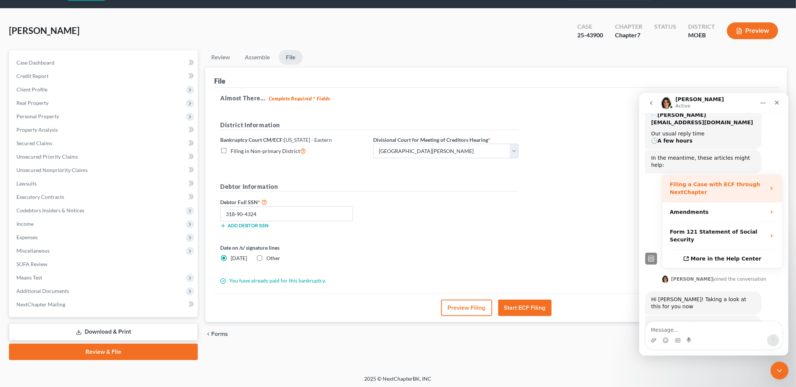
scroll to position [91, 0]
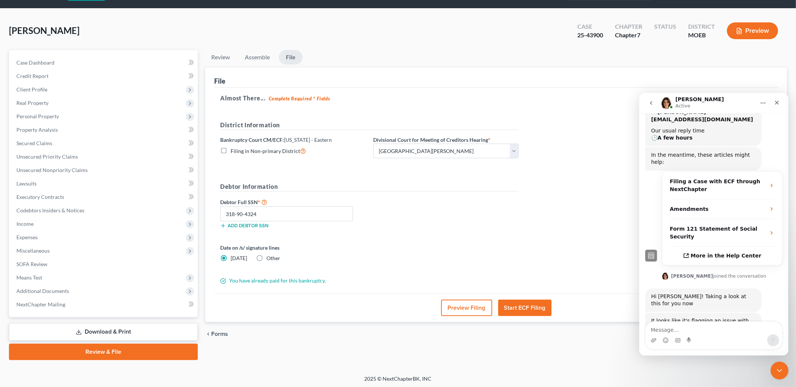
click at [569, 145] on div "Almost There... Complete Required * Fields District Information Bankruptcy Cour…" at bounding box center [496, 191] width 564 height 206
click at [32, 290] on span "Additional Documents" at bounding box center [42, 291] width 53 height 6
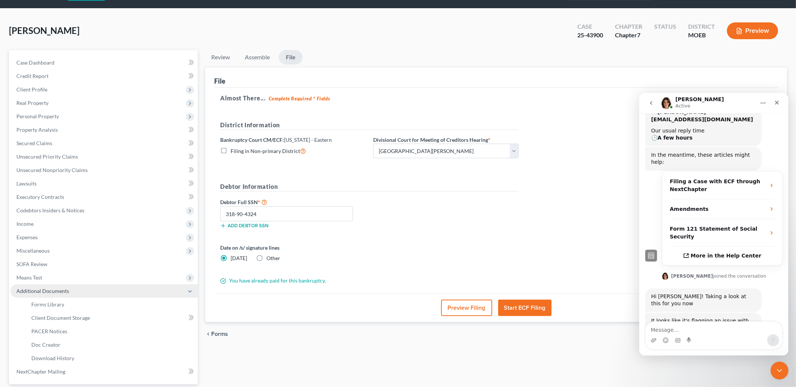
click at [56, 291] on span "Additional Documents" at bounding box center [42, 291] width 53 height 6
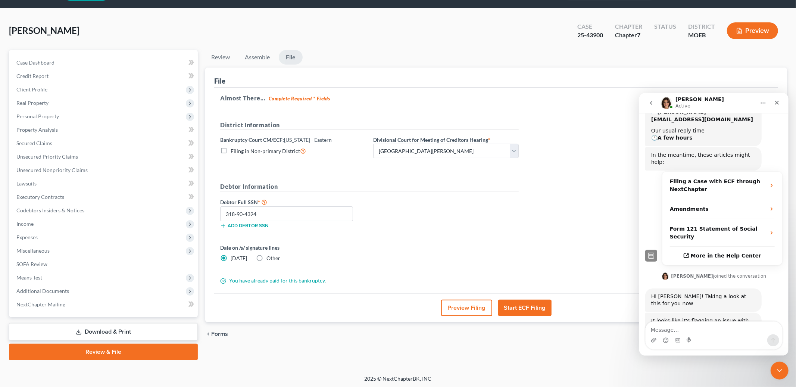
click at [110, 356] on link "Review & File" at bounding box center [103, 352] width 189 height 16
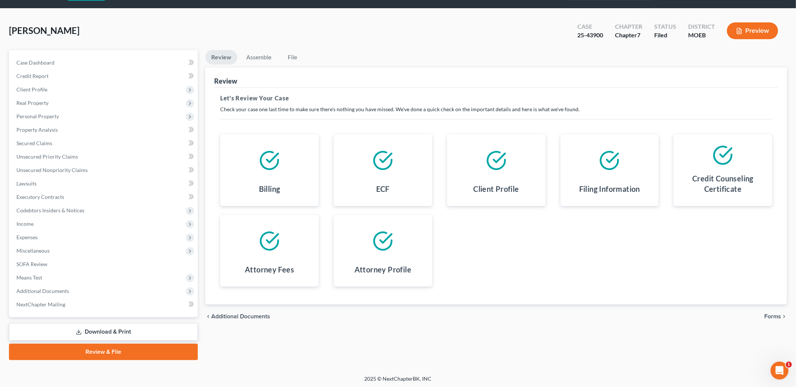
click at [773, 315] on span "Forms" at bounding box center [772, 316] width 17 height 6
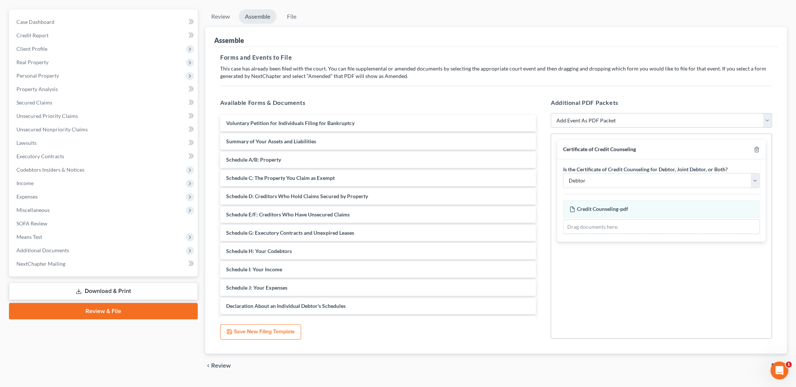
scroll to position [81, 0]
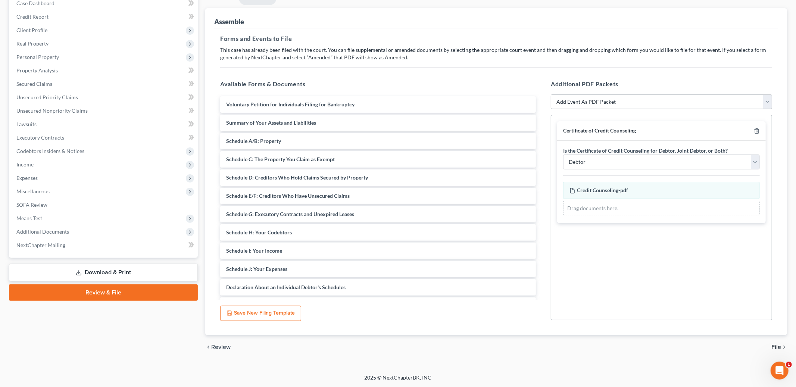
click at [103, 292] on link "Review & File" at bounding box center [103, 292] width 189 height 16
click at [65, 230] on span "Additional Documents" at bounding box center [42, 231] width 53 height 6
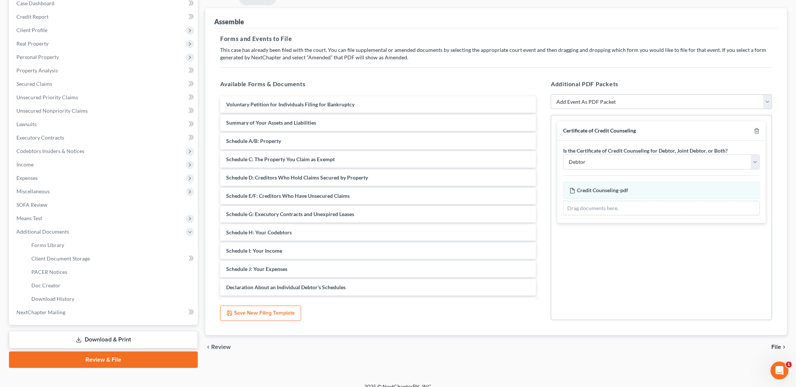
click at [77, 356] on link "Review & File" at bounding box center [103, 359] width 189 height 16
click at [579, 99] on select "Add Event As PDF Packet Amended List of Creditors and Verification of Matrix Am…" at bounding box center [661, 101] width 221 height 15
select select "1"
select select "0"
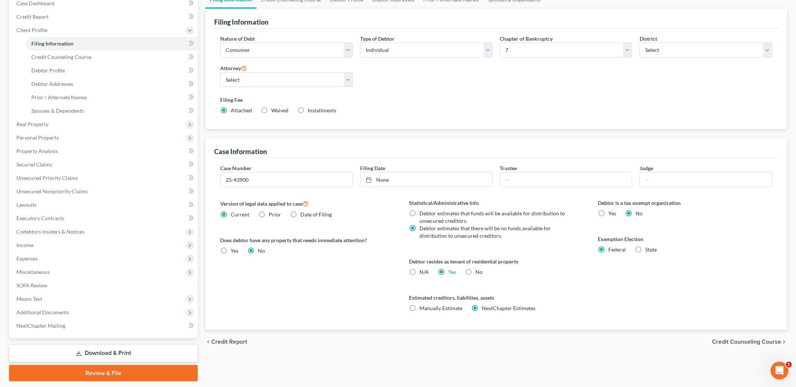
scroll to position [89, 0]
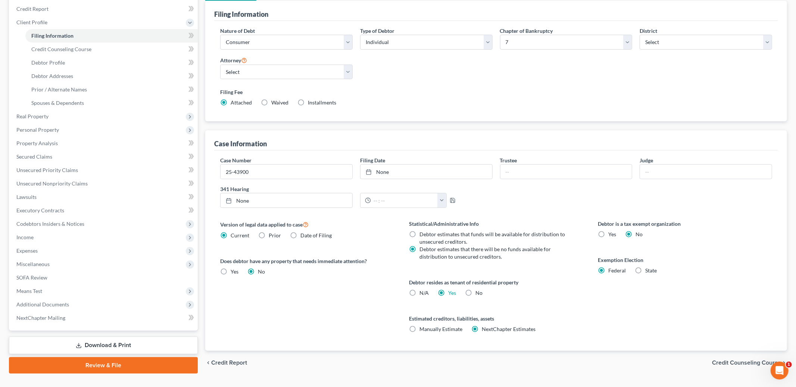
click at [98, 362] on link "Review & File" at bounding box center [103, 365] width 189 height 16
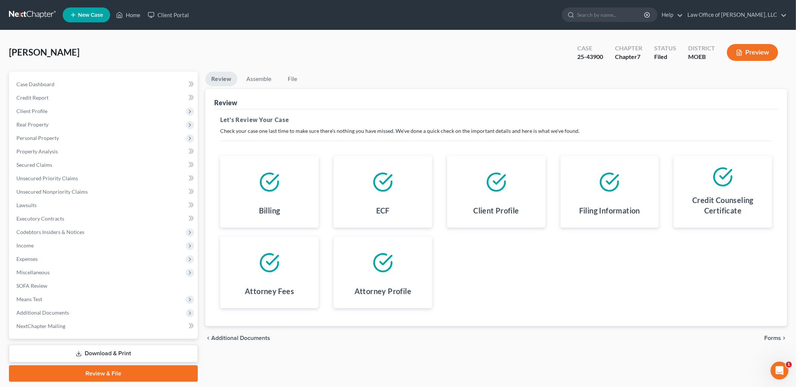
click at [774, 337] on span "Forms" at bounding box center [772, 338] width 17 height 6
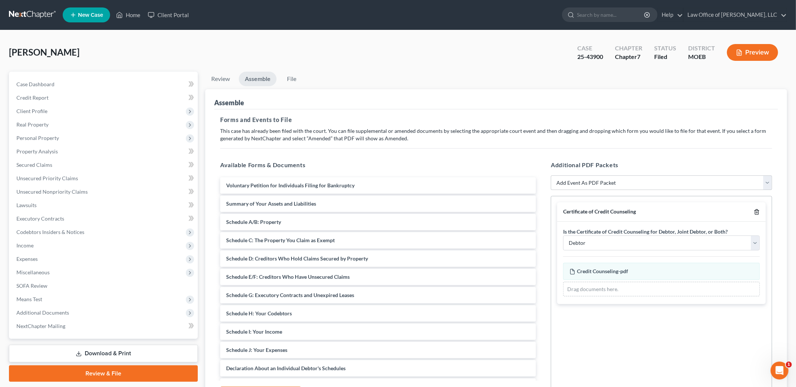
click at [756, 210] on icon "button" at bounding box center [756, 212] width 3 height 5
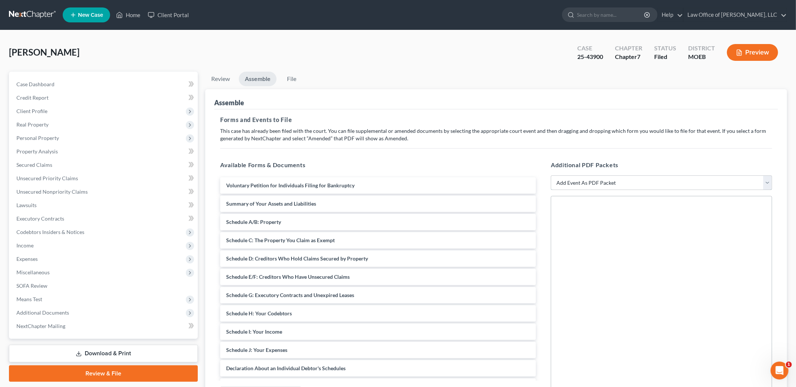
click at [625, 181] on select "Add Event As PDF Packet Amended List of Creditors and Verification of Matrix Am…" at bounding box center [661, 182] width 221 height 15
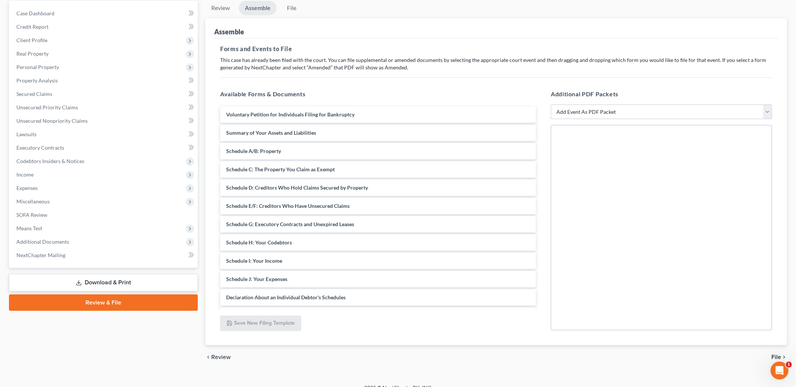
scroll to position [81, 0]
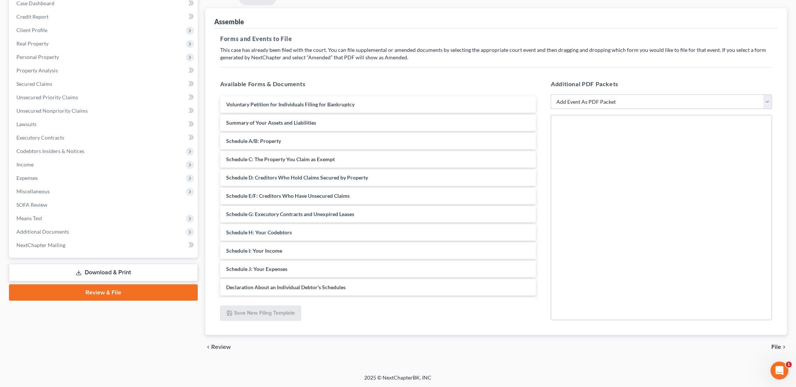
click at [614, 99] on select "Add Event As PDF Packet Amended List of Creditors and Verification of Matrix Am…" at bounding box center [661, 101] width 221 height 15
click at [774, 365] on div "Open Intercom Messenger" at bounding box center [778, 369] width 25 height 25
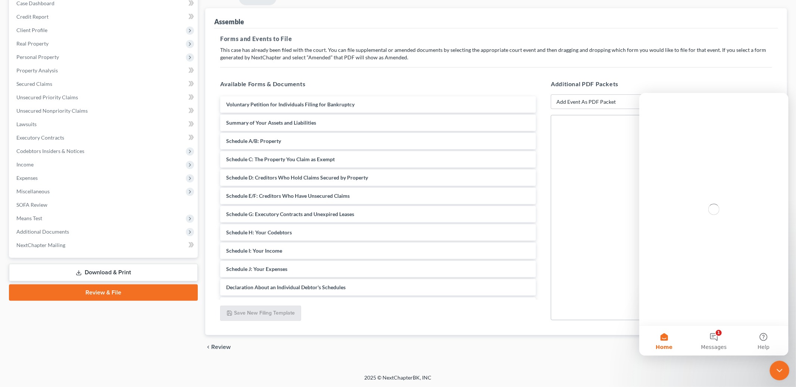
scroll to position [0, 0]
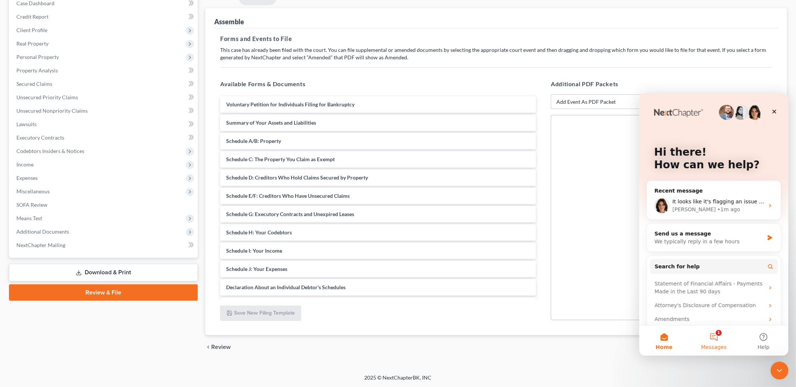
click at [710, 333] on button "1 Messages" at bounding box center [713, 340] width 50 height 30
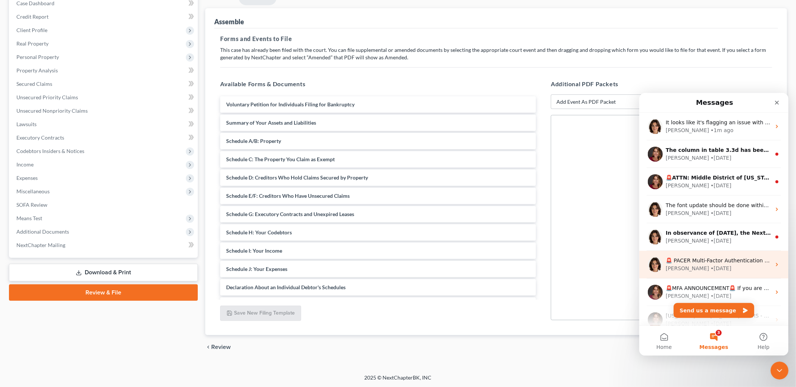
scroll to position [93, 0]
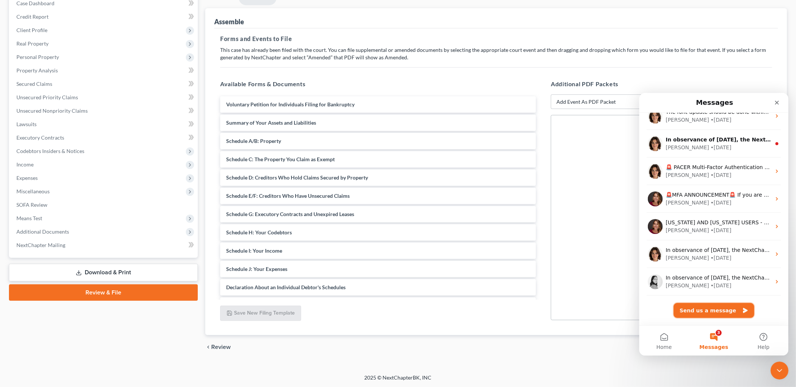
click at [712, 309] on button "Send us a message" at bounding box center [713, 310] width 81 height 15
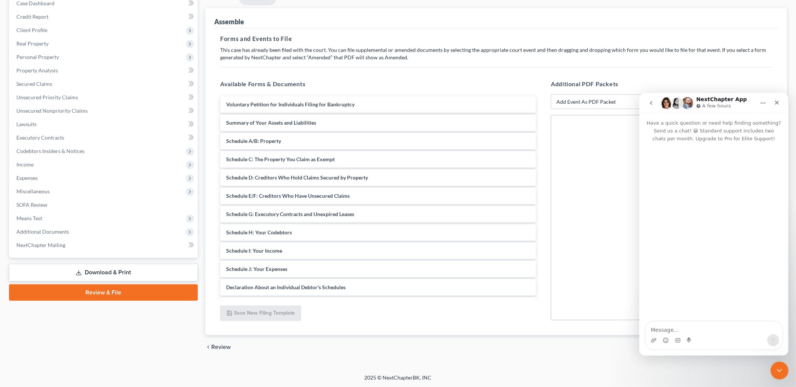
scroll to position [63, 0]
click at [776, 102] on icon "Close" at bounding box center [777, 102] width 4 height 4
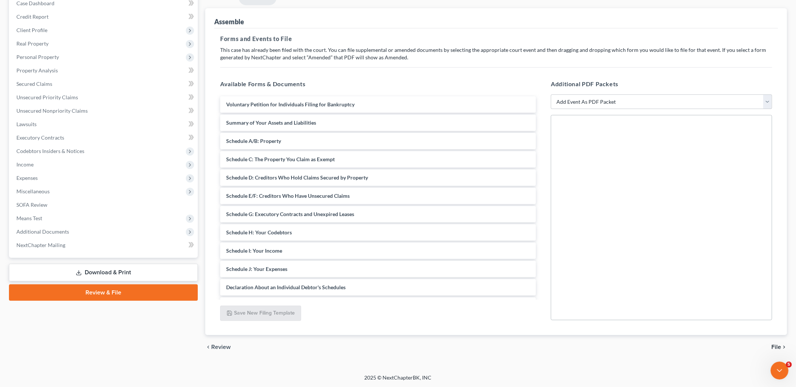
scroll to position [0, 0]
click at [776, 369] on icon "Open Intercom Messenger" at bounding box center [778, 369] width 12 height 12
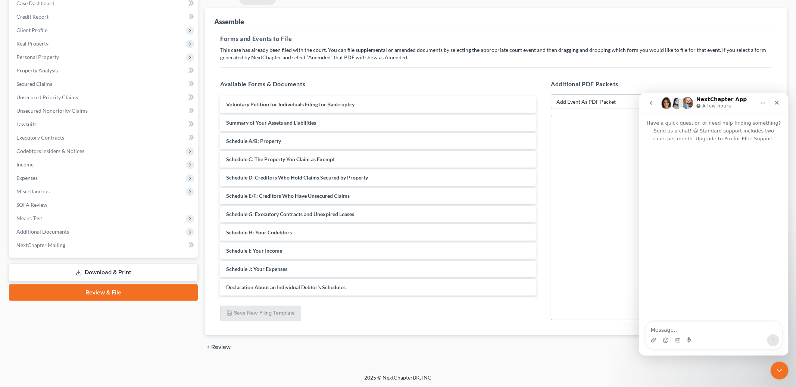
click at [651, 99] on button "go back" at bounding box center [651, 103] width 14 height 14
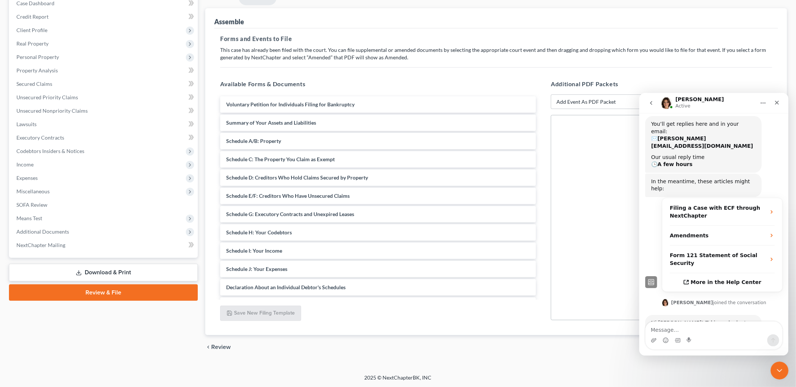
scroll to position [91, 0]
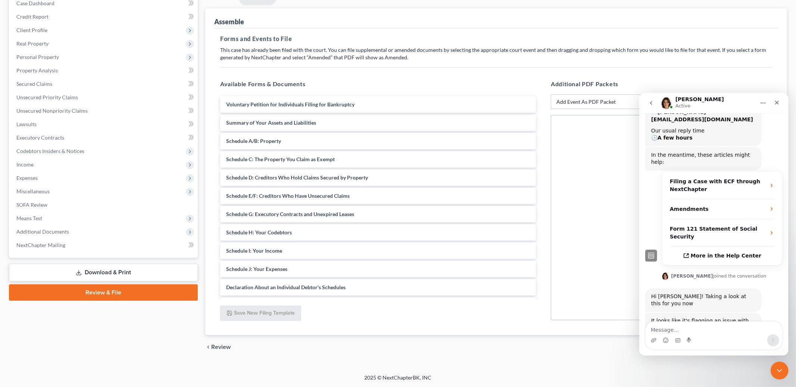
click at [694, 329] on textarea "Message…" at bounding box center [713, 327] width 137 height 13
type textarea "I no longer have the option for case upload"
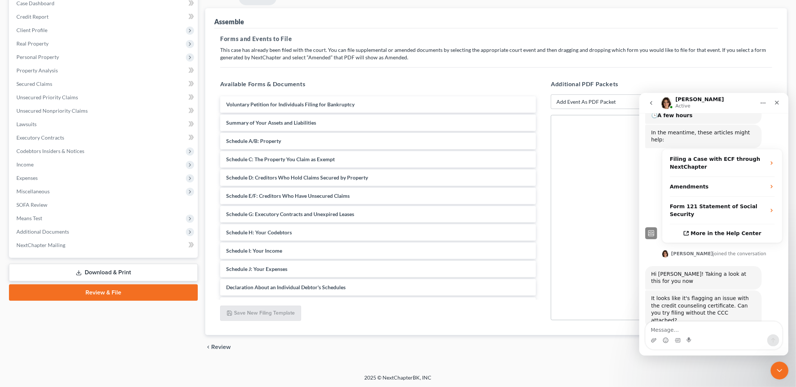
scroll to position [0, 0]
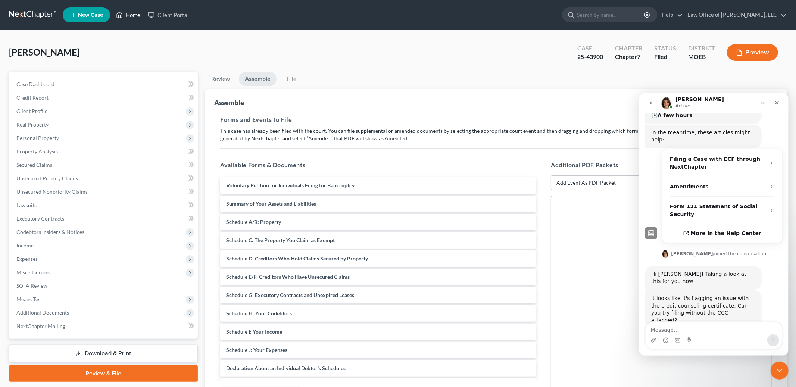
click at [129, 13] on link "Home" at bounding box center [128, 14] width 32 height 13
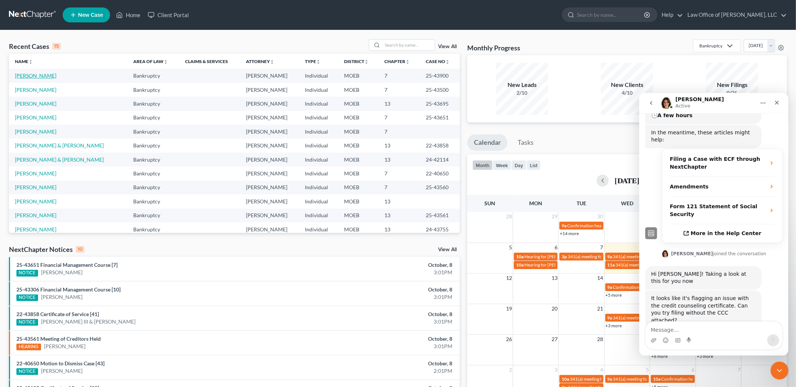
click at [33, 73] on link "[PERSON_NAME]" at bounding box center [35, 75] width 41 height 6
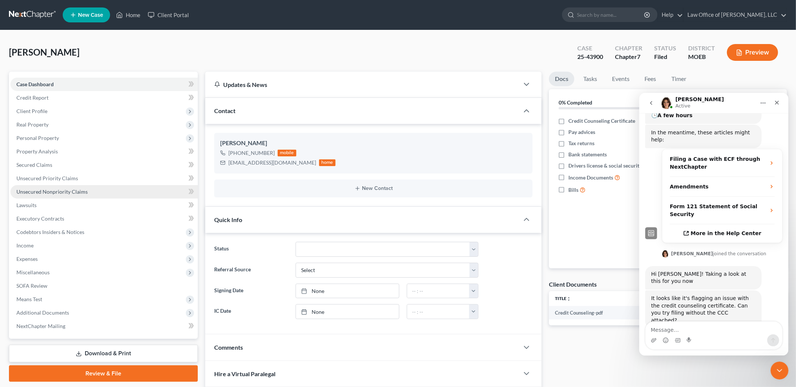
scroll to position [81, 0]
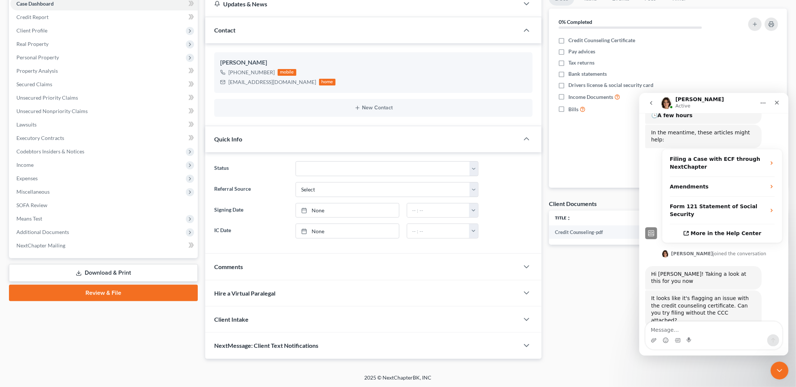
click at [81, 291] on link "Review & File" at bounding box center [103, 293] width 189 height 16
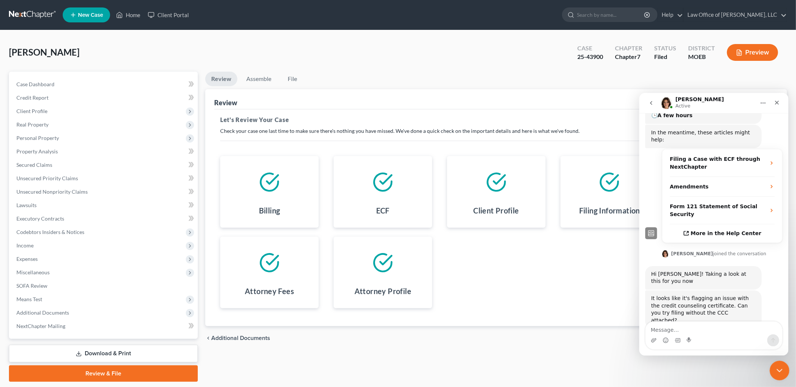
click at [776, 364] on div "Close Intercom Messenger" at bounding box center [778, 369] width 18 height 18
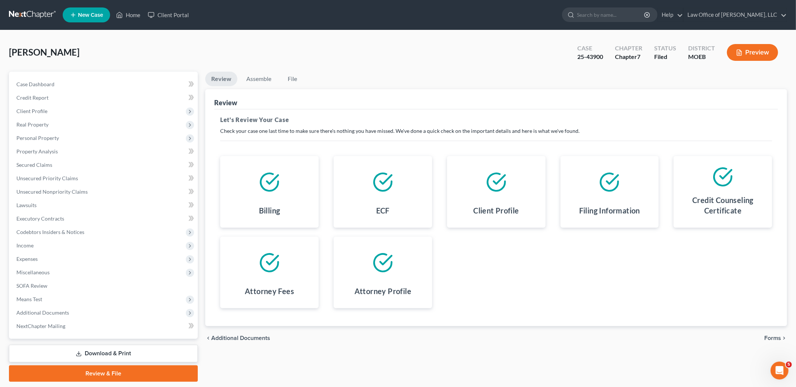
click at [775, 344] on div "chevron_left Additional Documents Forms chevron_right" at bounding box center [496, 338] width 582 height 24
click at [773, 338] on span "Forms" at bounding box center [772, 338] width 17 height 6
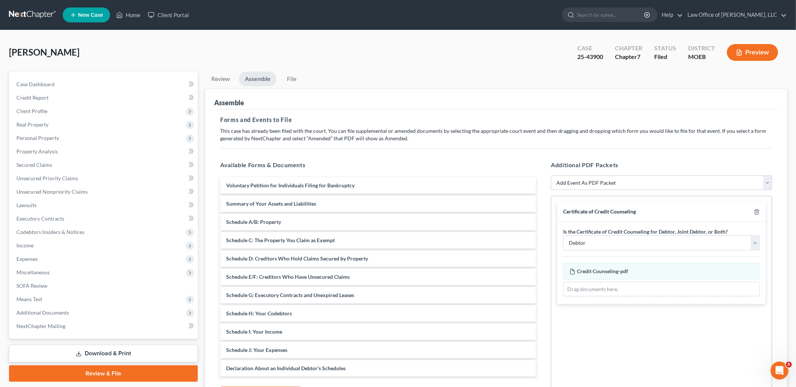
click at [755, 217] on div "Certificate of Credit Counseling" at bounding box center [661, 211] width 209 height 19
click at [757, 210] on polyline "button" at bounding box center [756, 210] width 4 height 0
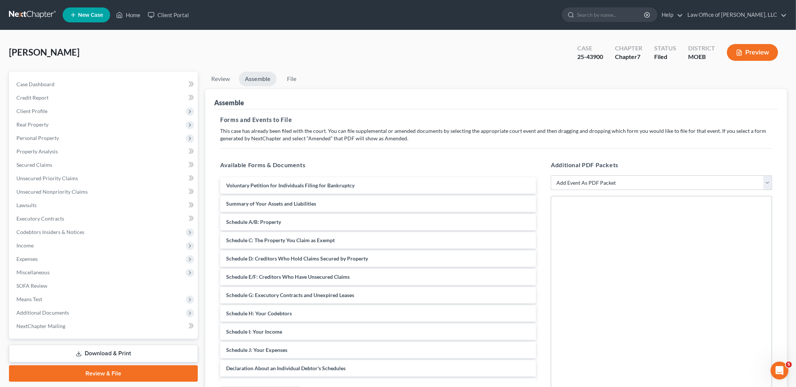
click at [596, 178] on select "Add Event As PDF Packet Amended List of Creditors and Verification of Matrix Am…" at bounding box center [661, 182] width 221 height 15
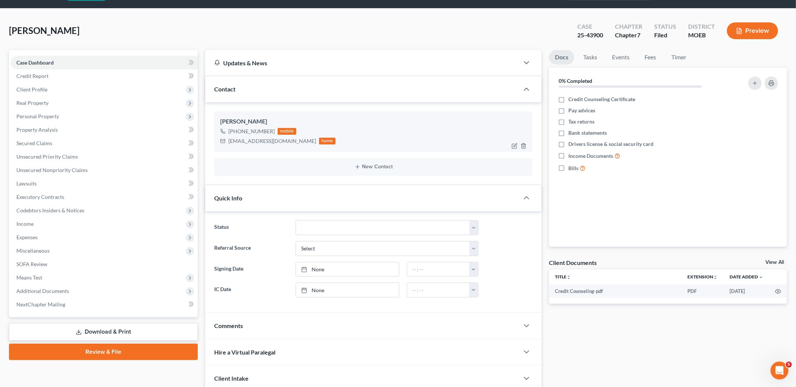
scroll to position [81, 0]
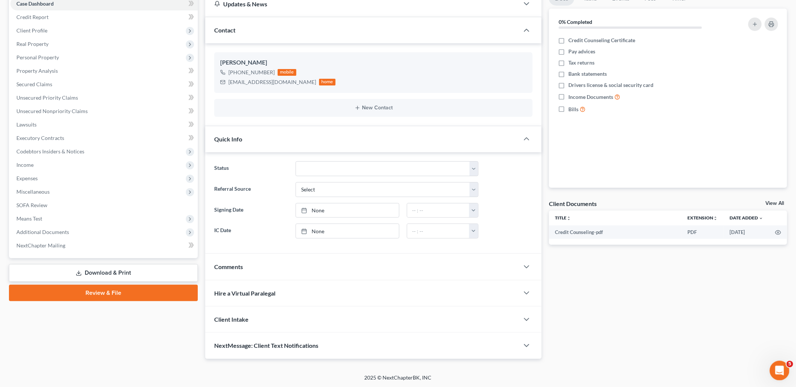
click at [783, 363] on div "Open Intercom Messenger" at bounding box center [778, 369] width 25 height 25
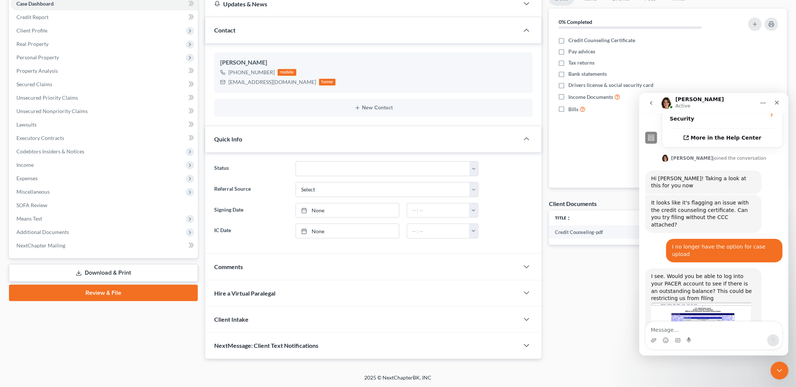
scroll to position [210, 0]
click at [688, 331] on textarea "Message…" at bounding box center [713, 327] width 137 height 13
type textarea "That is the current case that says it wasn't filed"
click at [771, 338] on icon "Send a message…" at bounding box center [773, 340] width 6 height 6
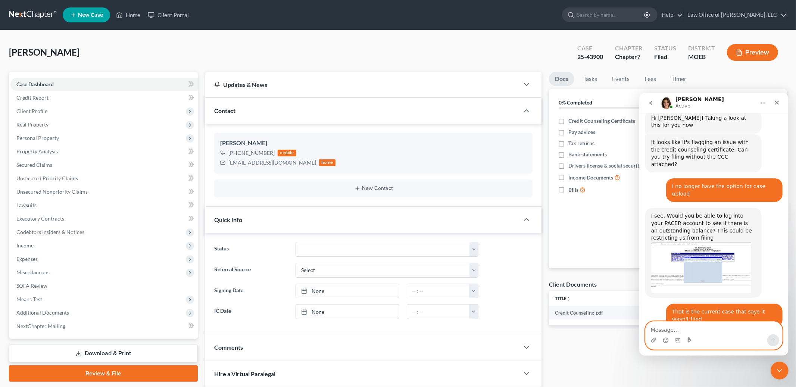
scroll to position [299, 0]
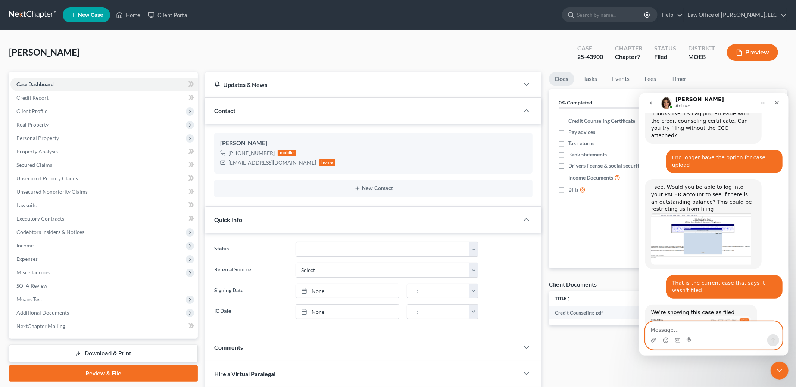
click at [680, 332] on textarea "Message…" at bounding box center [713, 327] width 137 height 13
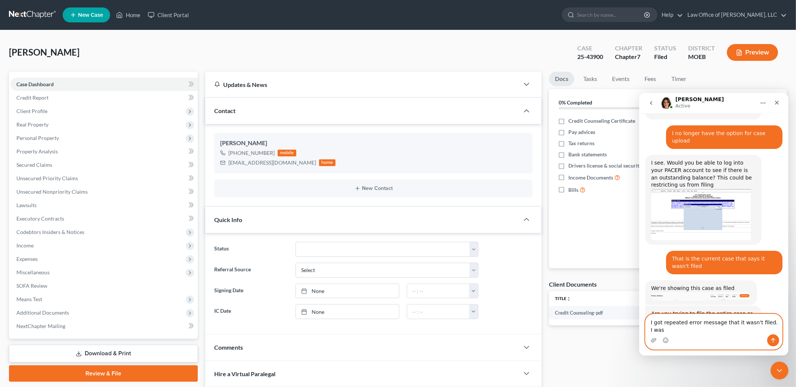
scroll to position [330, 0]
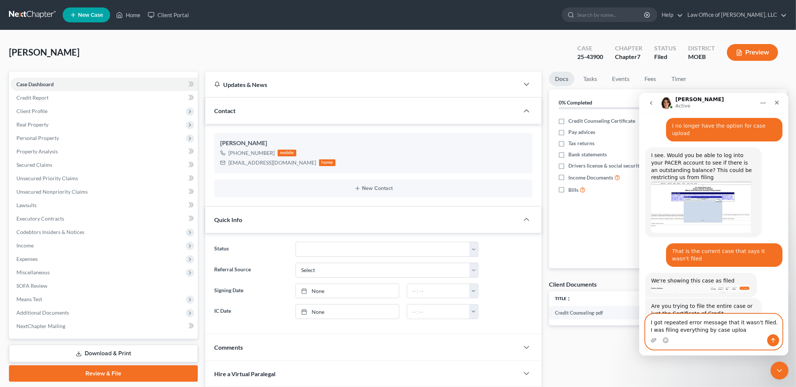
type textarea "I got repeated error message that it wasn't filed. I was filing everything by c…"
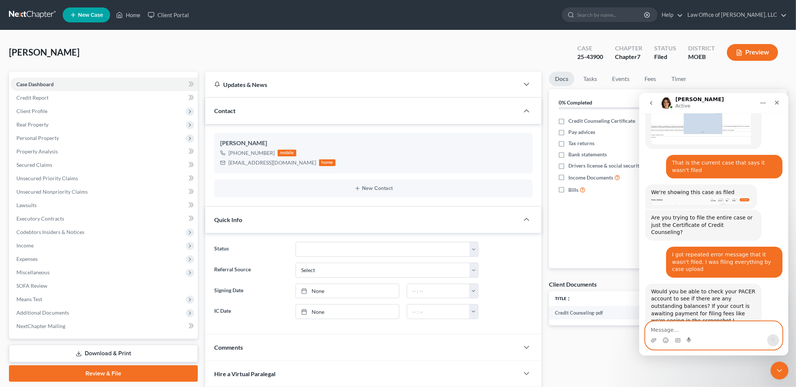
scroll to position [419, 0]
click at [699, 328] on textarea "Message…" at bounding box center [713, 327] width 137 height 13
type textarea "There are no outstanding balances."
click at [773, 339] on icon "Send a message…" at bounding box center [773, 340] width 6 height 6
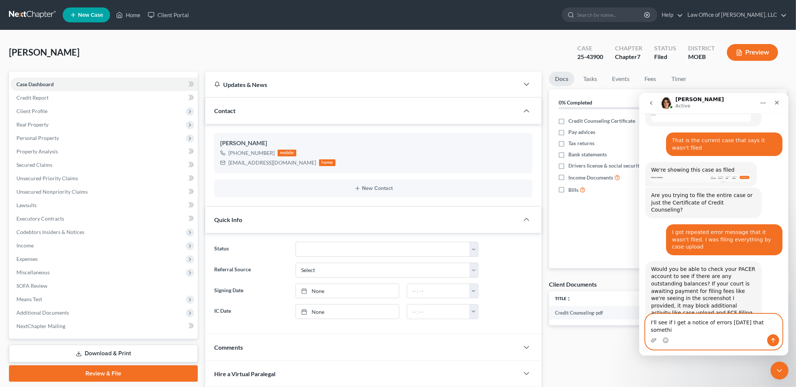
scroll to position [448, 0]
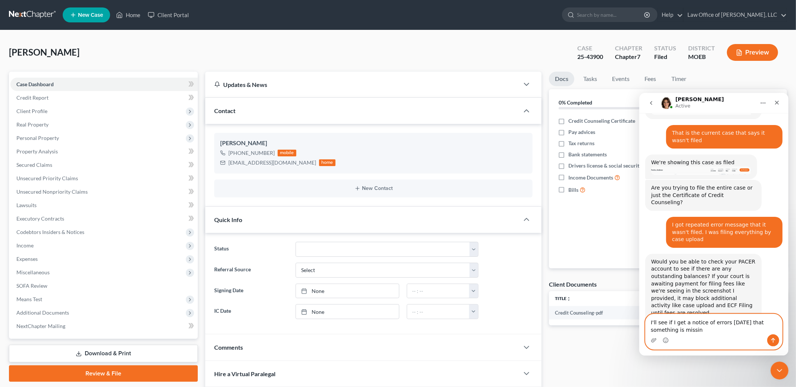
type textarea "I'll see if I get a notice of errors tomorrow that something is missing"
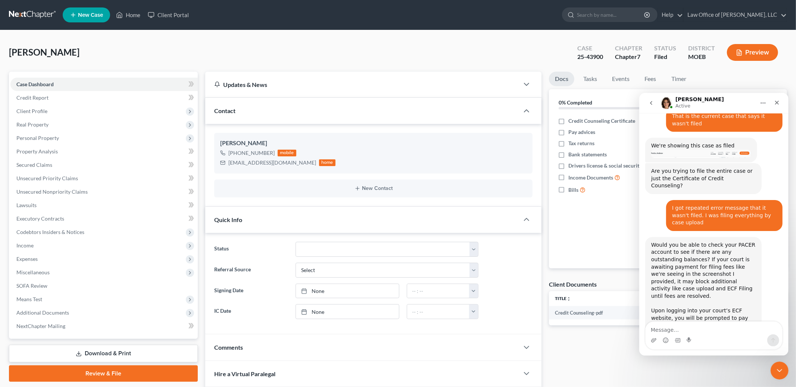
click at [560, 65] on div "Pretto, Andrew Upgraded Case 25-43900 Chapter Chapter 7 Status Filed District M…" at bounding box center [398, 55] width 778 height 32
drag, startPoint x: 578, startPoint y: 56, endPoint x: 606, endPoint y: 59, distance: 27.4
click at [606, 59] on div "Case 25-43900" at bounding box center [590, 53] width 38 height 22
copy div "25-43900"
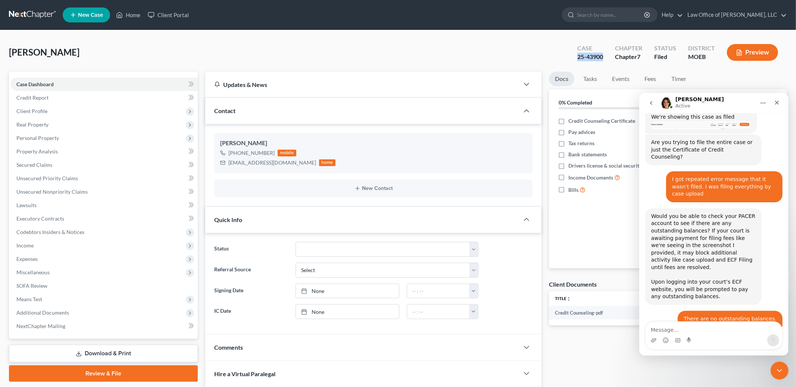
scroll to position [495, 0]
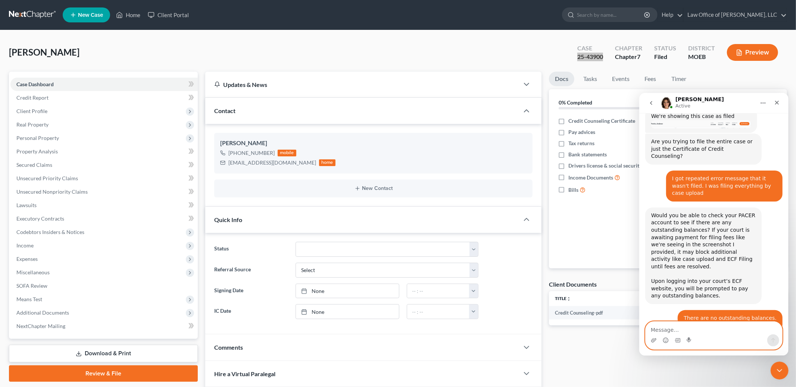
click at [681, 330] on textarea "Message…" at bounding box center [713, 327] width 137 height 13
type textarea "thanks"
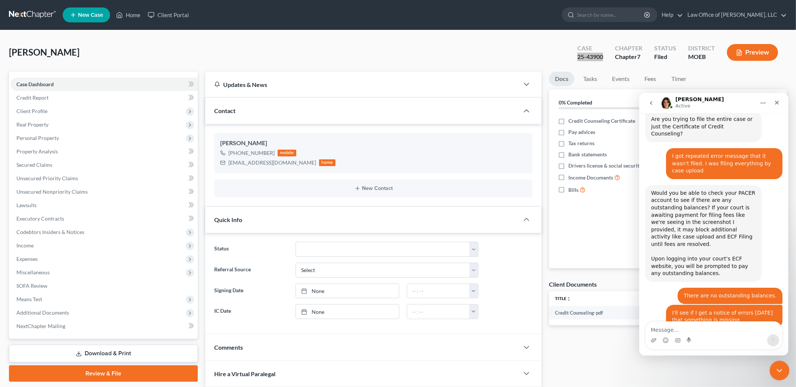
click at [784, 369] on div "Close Intercom Messenger" at bounding box center [778, 369] width 18 height 18
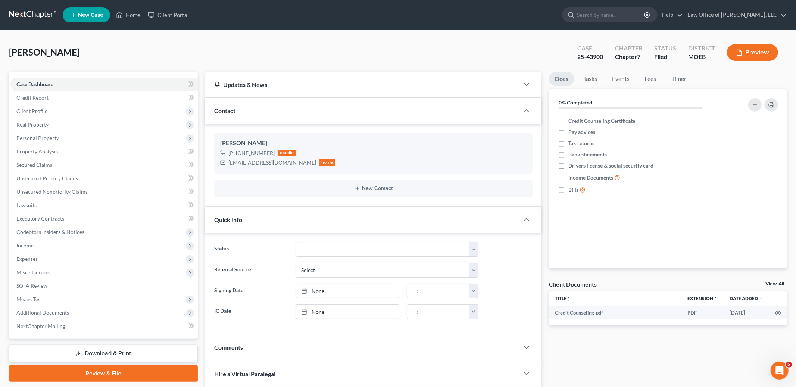
click at [342, 84] on div "Updates & News" at bounding box center [362, 85] width 296 height 8
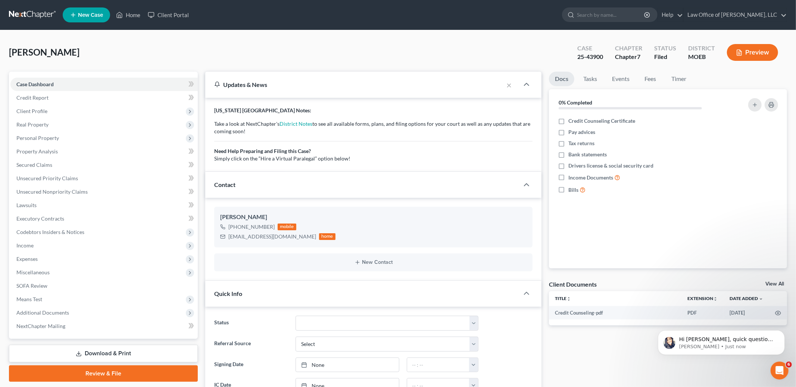
scroll to position [564, 0]
click at [778, 367] on icon "Open Intercom Messenger" at bounding box center [778, 369] width 5 height 6
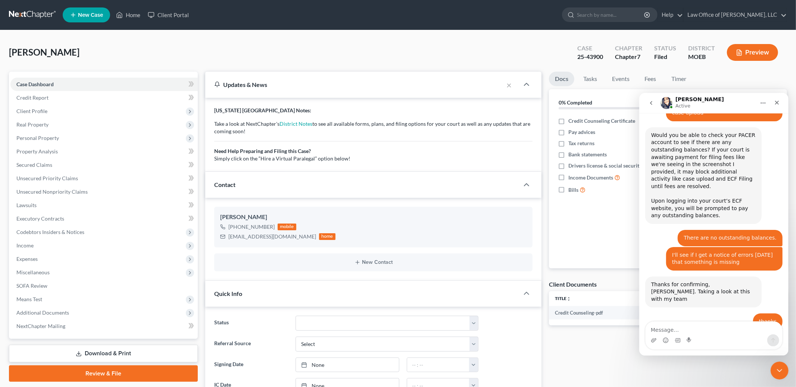
scroll to position [576, 0]
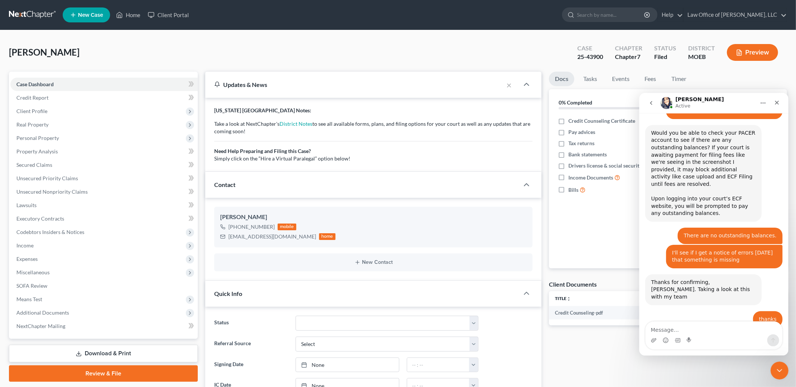
click at [685, 330] on textarea "Message…" at bounding box center [713, 327] width 137 height 13
type textarea "It was via case upload"
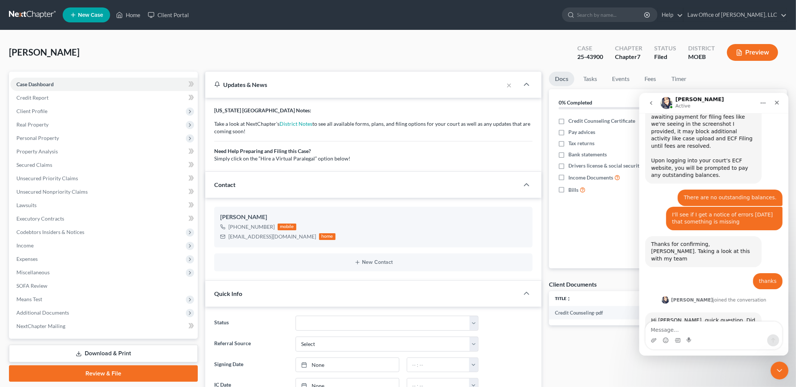
scroll to position [623, 0]
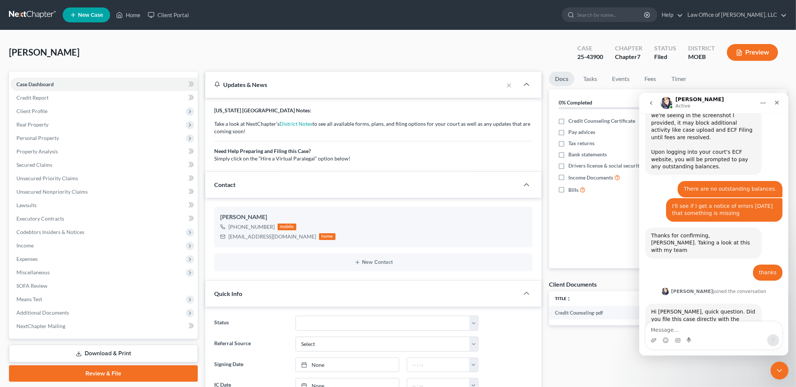
click at [681, 333] on textarea "Message…" at bounding box center [713, 327] width 137 height 13
type textarea "using nextchapter"
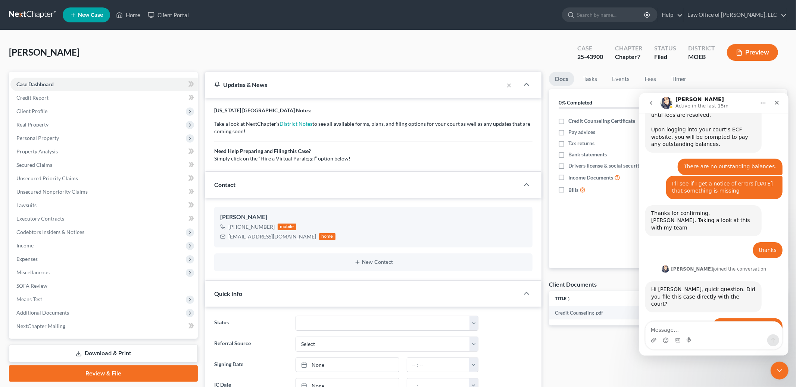
scroll to position [645, 0]
